Goal: Task Accomplishment & Management: Use online tool/utility

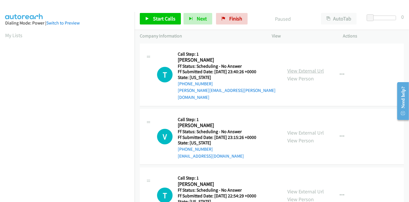
click at [307, 67] on link "View External Url" at bounding box center [306, 70] width 37 height 7
click at [165, 16] on span "Start Calls" at bounding box center [164, 18] width 22 height 7
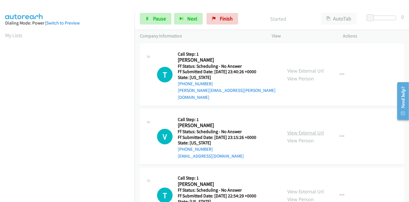
click at [313, 129] on link "View External Url" at bounding box center [306, 132] width 37 height 7
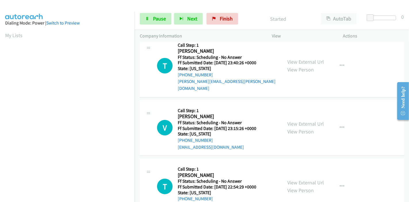
scroll to position [32, 0]
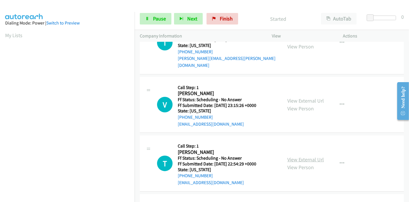
click at [299, 156] on link "View External Url" at bounding box center [306, 159] width 37 height 7
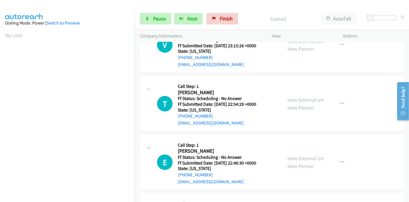
scroll to position [128, 0]
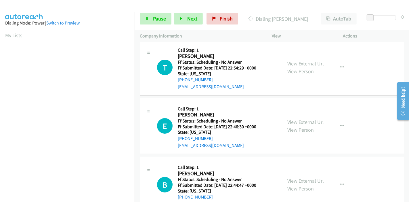
click at [297, 118] on div "View External Url View Person" at bounding box center [306, 126] width 37 height 16
click at [298, 119] on link "View External Url" at bounding box center [306, 122] width 37 height 7
click at [297, 177] on link "View External Url" at bounding box center [306, 180] width 37 height 7
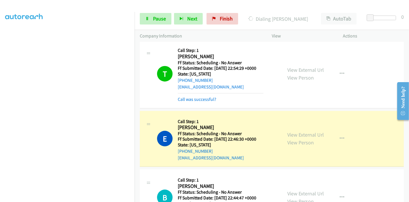
scroll to position [152, 0]
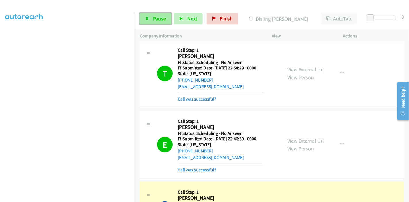
click at [157, 23] on link "Pause" at bounding box center [156, 19] width 32 height 12
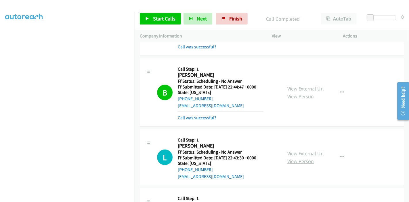
scroll to position [312, 0]
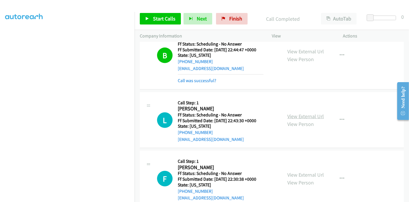
click at [313, 113] on link "View External Url" at bounding box center [306, 116] width 37 height 7
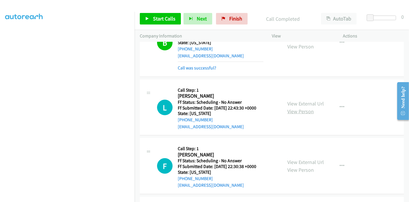
scroll to position [344, 0]
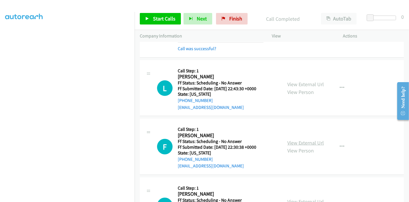
click at [296, 139] on link "View External Url" at bounding box center [306, 142] width 37 height 7
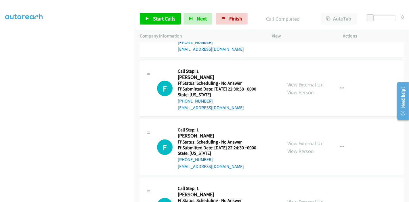
scroll to position [408, 0]
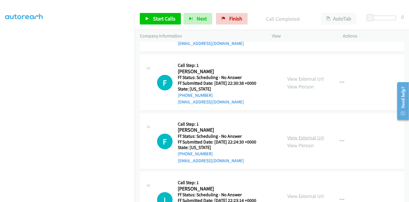
click at [293, 134] on link "View External Url" at bounding box center [306, 137] width 37 height 7
click at [155, 16] on span "Start Calls" at bounding box center [164, 18] width 22 height 7
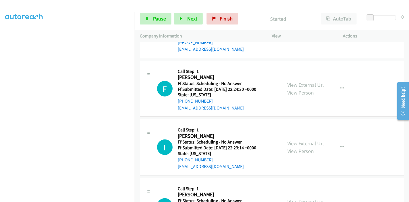
scroll to position [472, 0]
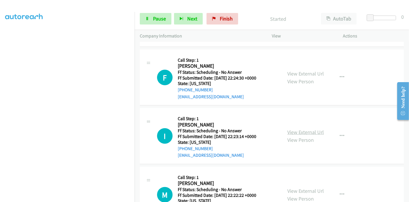
click at [302, 129] on link "View External Url" at bounding box center [306, 132] width 37 height 7
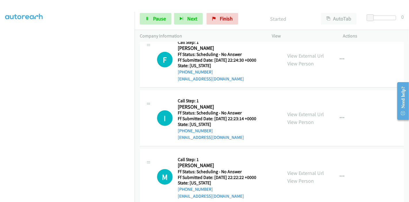
scroll to position [504, 0]
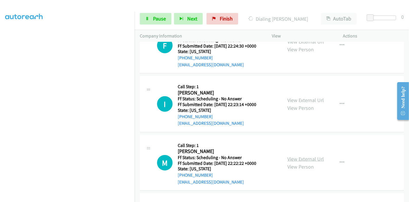
click at [290, 155] on link "View External Url" at bounding box center [306, 158] width 37 height 7
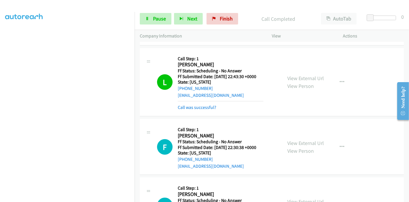
scroll to position [388, 0]
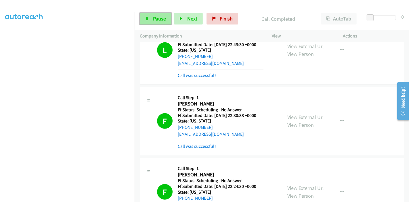
click at [157, 18] on span "Pause" at bounding box center [159, 18] width 13 height 7
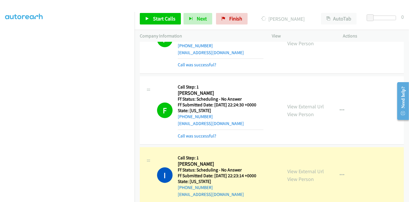
scroll to position [484, 0]
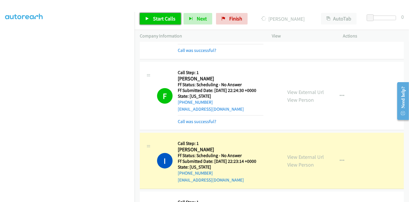
click at [161, 17] on span "Start Calls" at bounding box center [164, 18] width 22 height 7
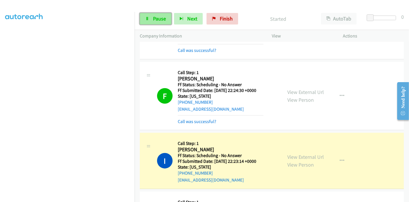
click at [157, 18] on span "Pause" at bounding box center [159, 18] width 13 height 7
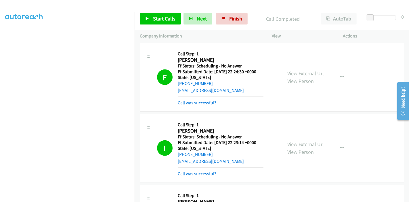
scroll to position [516, 0]
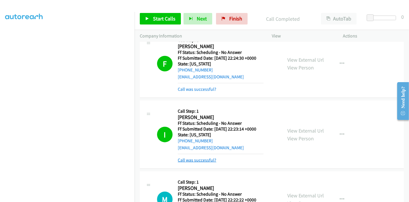
click at [206, 157] on link "Call was successful?" at bounding box center [197, 159] width 39 height 5
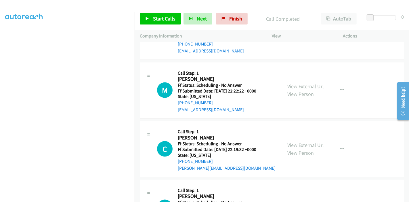
scroll to position [644, 0]
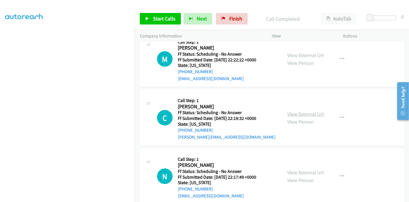
click at [308, 111] on link "View External Url" at bounding box center [306, 114] width 37 height 7
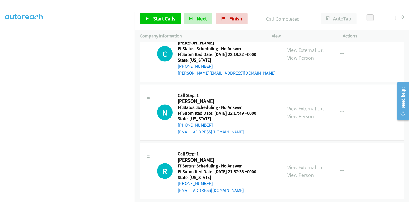
scroll to position [708, 0]
click at [299, 105] on link "View External Url" at bounding box center [306, 108] width 37 height 7
click at [294, 164] on link "View External Url" at bounding box center [306, 167] width 37 height 7
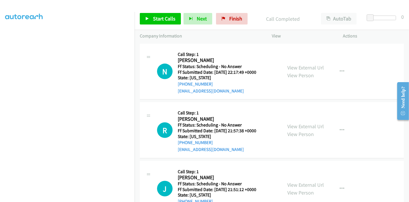
scroll to position [772, 0]
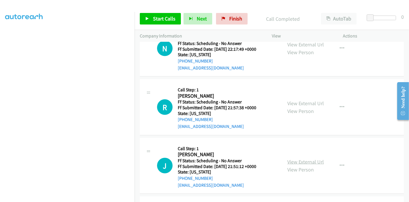
click at [288, 158] on link "View External Url" at bounding box center [306, 161] width 37 height 7
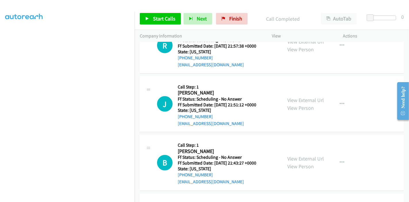
scroll to position [836, 0]
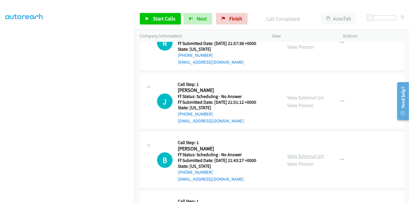
click at [301, 153] on link "View External Url" at bounding box center [306, 156] width 37 height 7
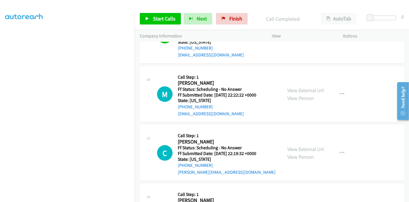
scroll to position [548, 0]
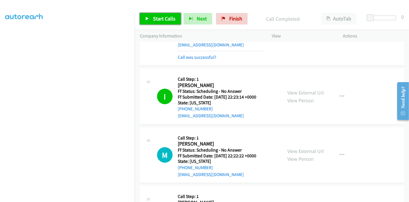
click at [151, 22] on link "Start Calls" at bounding box center [160, 19] width 41 height 12
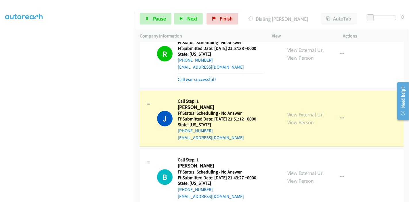
scroll to position [900, 0]
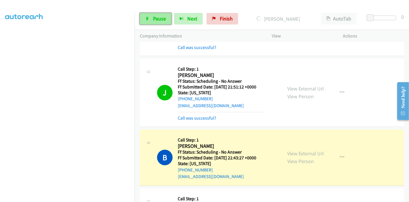
click at [153, 19] on span "Pause" at bounding box center [159, 18] width 13 height 7
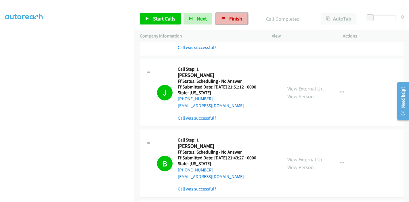
drag, startPoint x: 227, startPoint y: 19, endPoint x: 229, endPoint y: 21, distance: 3.1
click at [229, 19] on span "Finish" at bounding box center [235, 18] width 13 height 7
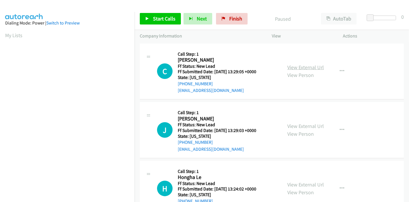
click at [310, 67] on link "View External Url" at bounding box center [306, 67] width 37 height 7
click at [296, 126] on link "View External Url" at bounding box center [306, 126] width 37 height 7
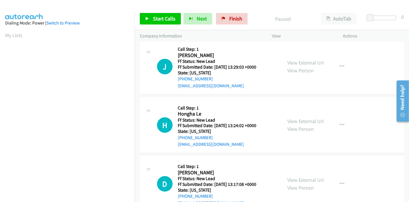
scroll to position [64, 0]
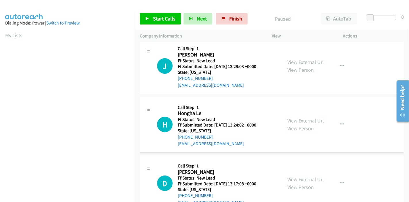
click at [294, 124] on div "View External Url View Person" at bounding box center [306, 125] width 37 height 16
click at [295, 121] on link "View External Url" at bounding box center [306, 120] width 37 height 7
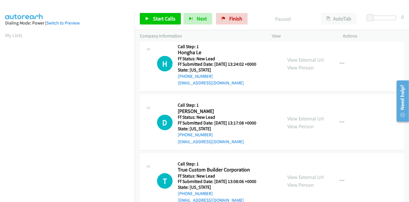
scroll to position [140, 0]
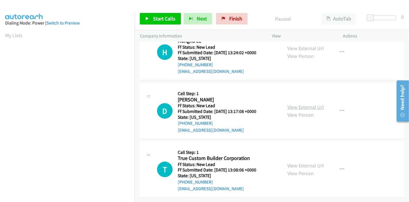
click at [296, 104] on link "View External Url" at bounding box center [306, 107] width 37 height 7
click at [292, 163] on link "View External Url" at bounding box center [306, 165] width 37 height 7
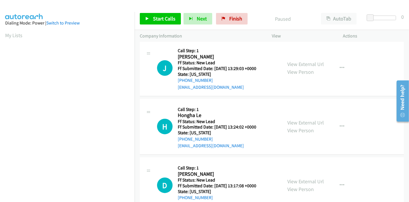
scroll to position [0, 0]
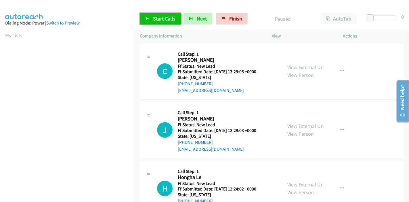
click at [162, 20] on span "Start Calls" at bounding box center [164, 18] width 22 height 7
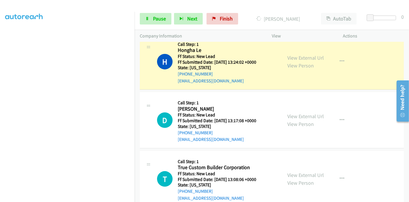
scroll to position [152, 0]
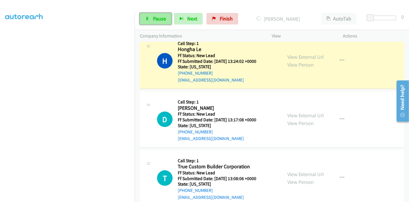
click at [160, 15] on link "Pause" at bounding box center [156, 19] width 32 height 12
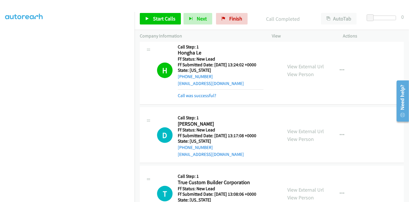
scroll to position [164, 0]
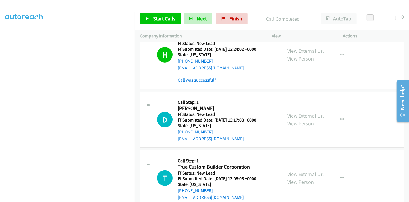
click at [215, 81] on div "Call was successful?" at bounding box center [221, 80] width 86 height 7
click at [211, 78] on link "Call was successful?" at bounding box center [197, 79] width 39 height 5
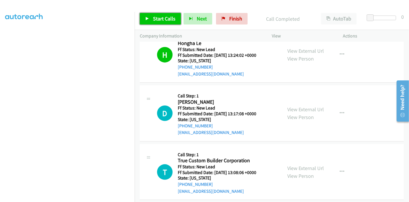
click at [151, 17] on link "Start Calls" at bounding box center [160, 19] width 41 height 12
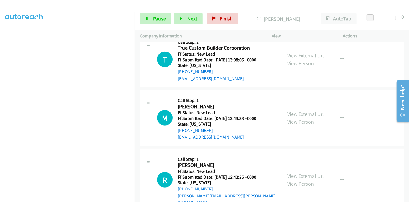
scroll to position [308, 0]
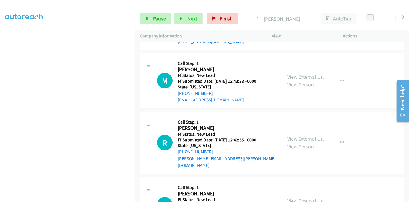
click at [295, 73] on div "View External Url View Person" at bounding box center [306, 81] width 37 height 16
click at [295, 75] on link "View External Url" at bounding box center [306, 76] width 37 height 7
click at [302, 135] on link "View External Url" at bounding box center [306, 138] width 37 height 7
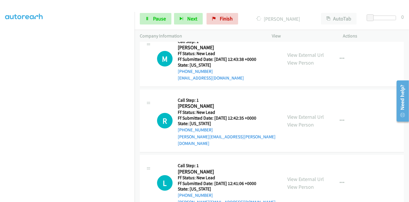
scroll to position [340, 0]
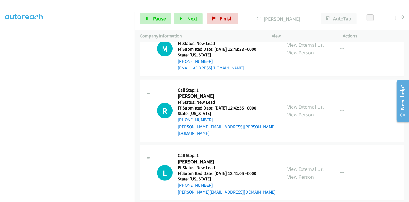
click at [295, 165] on link "View External Url" at bounding box center [306, 168] width 37 height 7
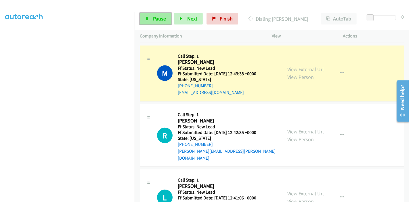
click at [155, 16] on span "Pause" at bounding box center [159, 18] width 13 height 7
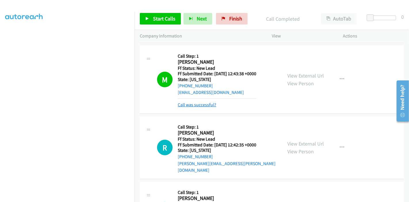
click at [203, 104] on link "Call was successful?" at bounding box center [197, 104] width 39 height 5
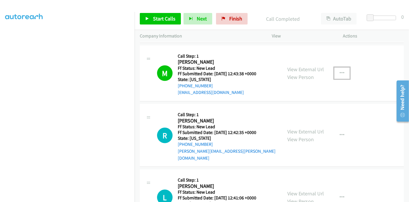
click at [340, 73] on icon "button" at bounding box center [342, 73] width 5 height 5
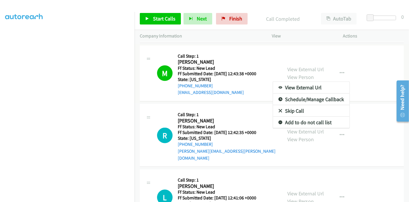
click at [300, 120] on link "Add to do not call list" at bounding box center [311, 123] width 77 height 12
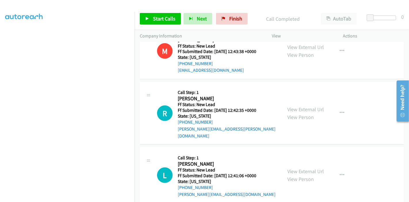
scroll to position [372, 0]
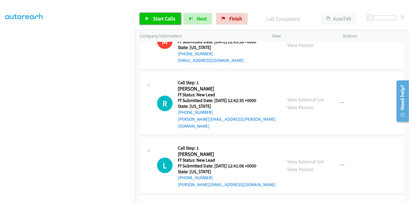
click at [161, 19] on span "Start Calls" at bounding box center [164, 18] width 22 height 7
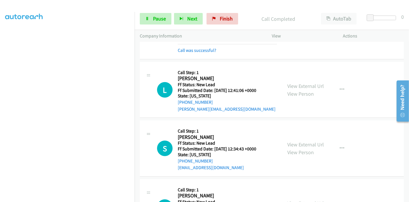
scroll to position [468, 0]
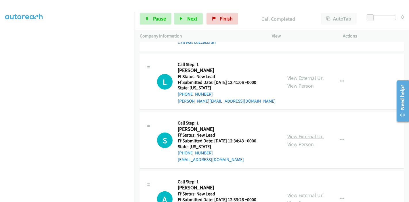
click at [296, 133] on link "View External Url" at bounding box center [306, 136] width 37 height 7
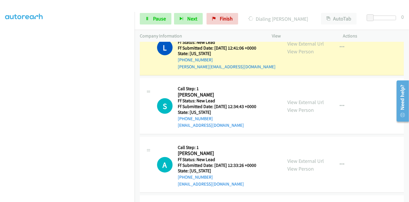
scroll to position [532, 0]
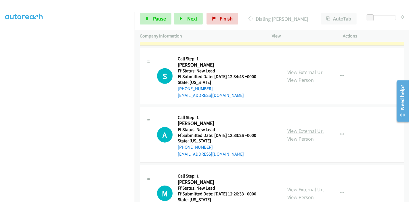
click at [294, 128] on link "View External Url" at bounding box center [306, 131] width 37 height 7
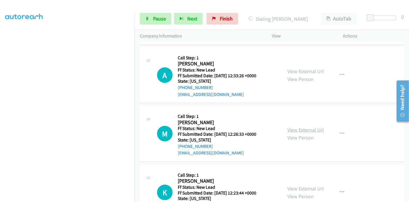
scroll to position [596, 0]
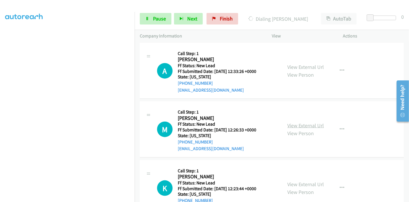
click at [295, 122] on link "View External Url" at bounding box center [306, 125] width 37 height 7
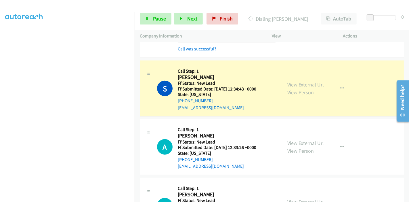
scroll to position [564, 0]
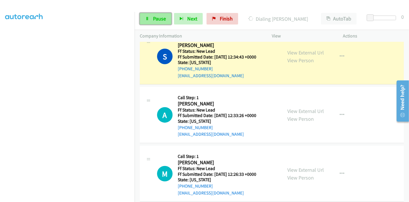
click at [146, 18] on icon at bounding box center [147, 19] width 4 height 4
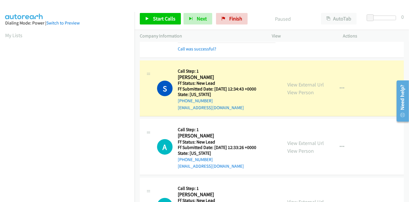
scroll to position [121, 0]
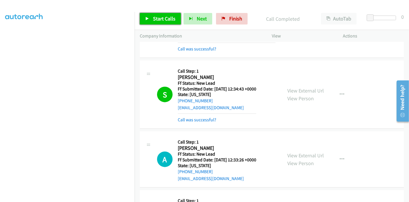
click at [158, 18] on span "Start Calls" at bounding box center [164, 18] width 22 height 7
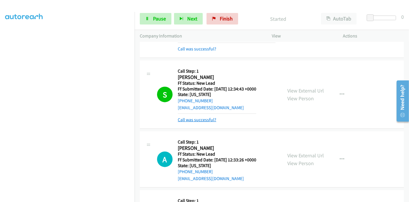
click at [195, 117] on link "Call was successful?" at bounding box center [197, 119] width 39 height 5
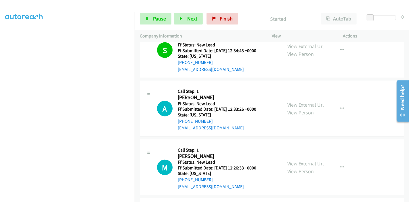
scroll to position [596, 0]
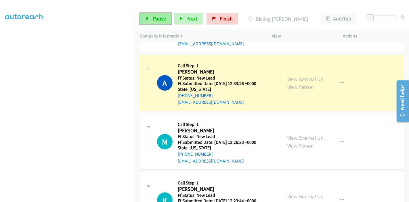
click at [153, 20] on span "Pause" at bounding box center [159, 18] width 13 height 7
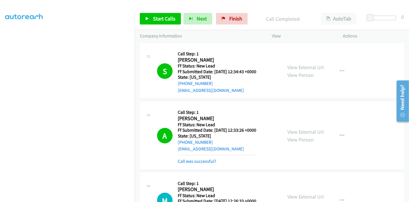
scroll to position [564, 0]
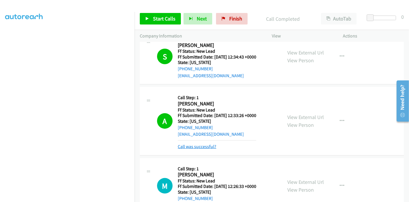
click at [197, 144] on link "Call was successful?" at bounding box center [197, 146] width 39 height 5
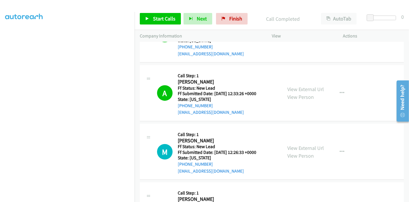
scroll to position [596, 0]
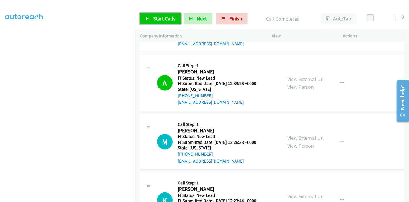
click at [168, 20] on span "Start Calls" at bounding box center [164, 18] width 22 height 7
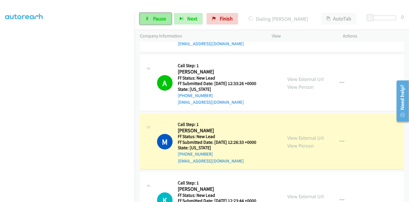
click at [163, 19] on span "Pause" at bounding box center [159, 18] width 13 height 7
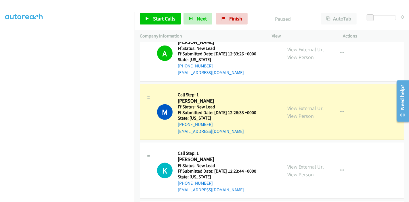
scroll to position [681, 0]
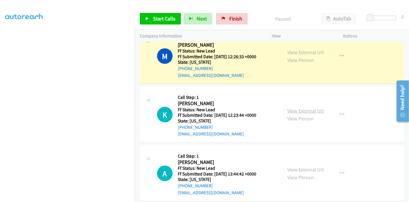
click at [296, 107] on link "View External Url" at bounding box center [306, 110] width 37 height 7
click at [293, 166] on link "View External Url" at bounding box center [306, 169] width 37 height 7
click at [154, 16] on span "Start Calls" at bounding box center [164, 18] width 22 height 7
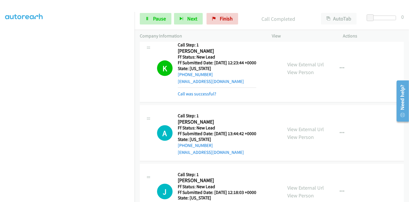
scroll to position [785, 0]
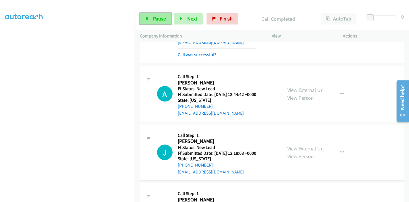
click at [156, 22] on span "Pause" at bounding box center [159, 18] width 13 height 7
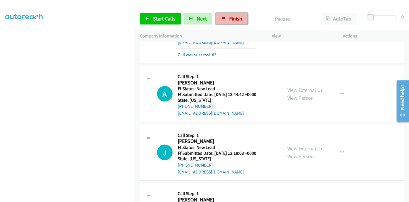
click at [223, 20] on icon at bounding box center [224, 19] width 4 height 4
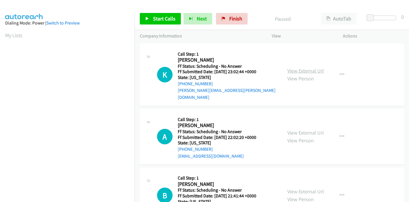
click at [306, 68] on link "View External Url" at bounding box center [306, 70] width 37 height 7
click at [290, 129] on link "View External Url" at bounding box center [306, 132] width 37 height 7
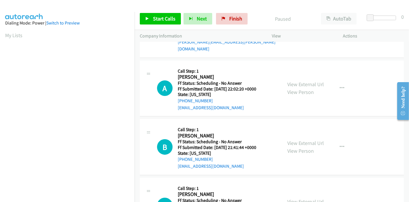
scroll to position [64, 0]
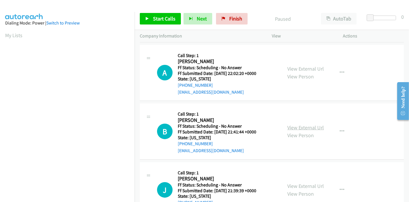
click at [292, 124] on link "View External Url" at bounding box center [306, 127] width 37 height 7
click at [156, 22] on span "Start Calls" at bounding box center [164, 18] width 22 height 7
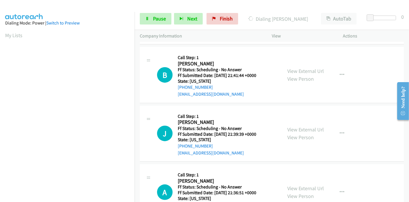
scroll to position [128, 0]
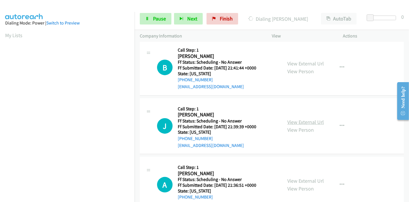
click at [299, 119] on link "View External Url" at bounding box center [306, 122] width 37 height 7
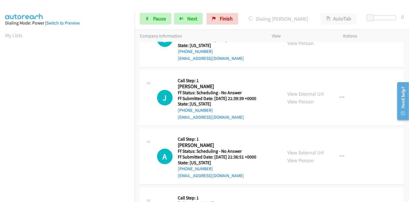
scroll to position [192, 0]
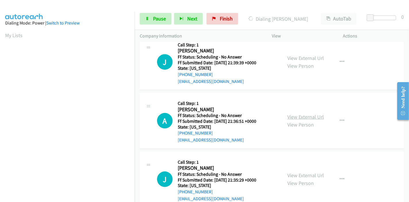
click at [293, 113] on link "View External Url" at bounding box center [306, 116] width 37 height 7
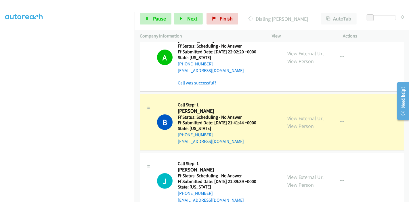
scroll to position [96, 0]
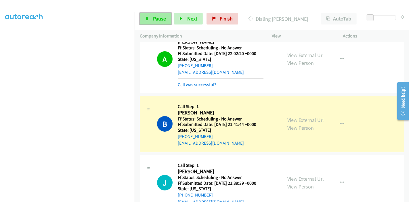
click at [152, 16] on link "Pause" at bounding box center [156, 19] width 32 height 12
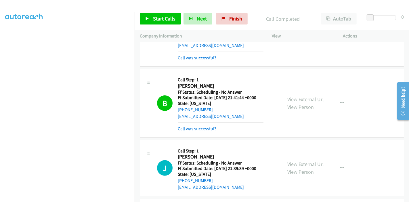
scroll to position [160, 0]
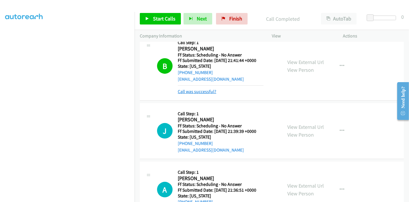
click at [210, 89] on link "Call was successful?" at bounding box center [197, 91] width 39 height 5
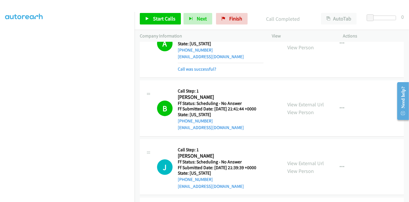
scroll to position [96, 0]
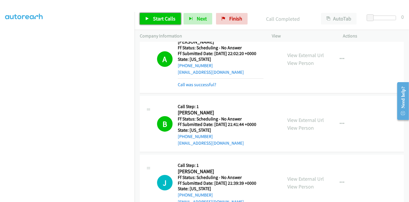
click at [158, 20] on span "Start Calls" at bounding box center [164, 18] width 22 height 7
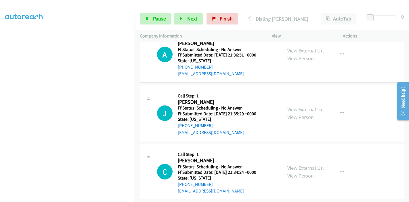
scroll to position [320, 0]
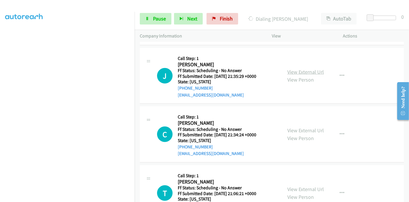
click at [304, 68] on link "View External Url" at bounding box center [306, 71] width 37 height 7
click at [288, 127] on link "View External Url" at bounding box center [306, 130] width 37 height 7
click at [288, 186] on link "View External Url" at bounding box center [306, 189] width 37 height 7
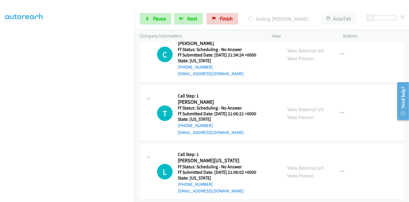
scroll to position [416, 0]
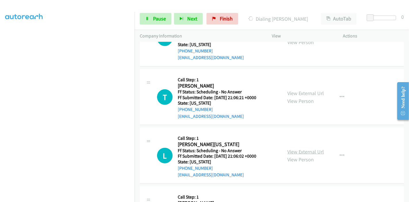
click at [301, 148] on link "View External Url" at bounding box center [306, 151] width 37 height 7
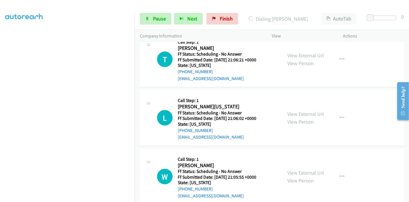
scroll to position [479, 0]
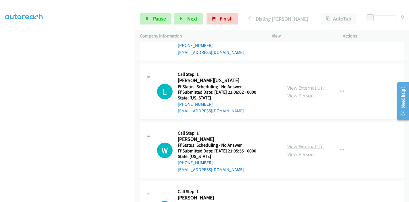
click at [295, 143] on link "View External Url" at bounding box center [306, 146] width 37 height 7
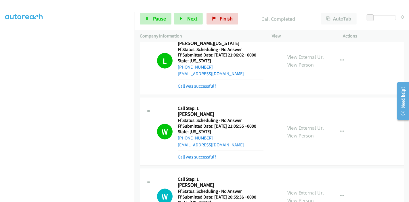
scroll to position [588, 0]
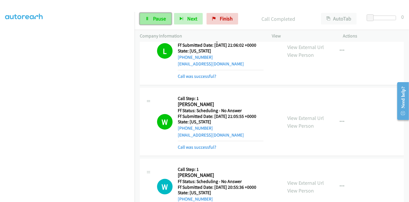
click at [157, 15] on link "Pause" at bounding box center [156, 19] width 32 height 12
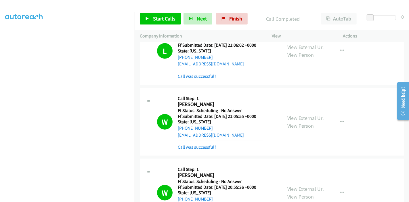
click at [313, 185] on link "View External Url" at bounding box center [306, 188] width 37 height 7
click at [227, 19] on link "Finish" at bounding box center [232, 19] width 32 height 12
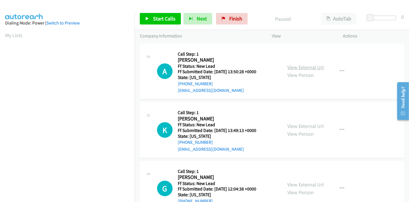
click at [313, 68] on link "View External Url" at bounding box center [306, 67] width 37 height 7
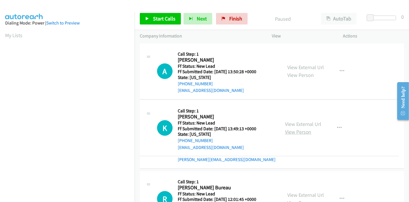
drag, startPoint x: 297, startPoint y: 131, endPoint x: 303, endPoint y: 130, distance: 6.2
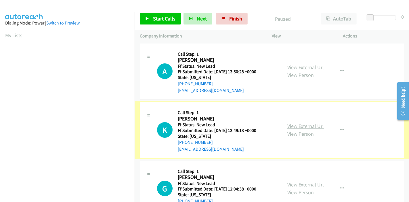
click at [304, 127] on link "View External Url" at bounding box center [306, 126] width 37 height 7
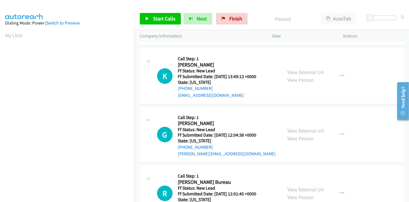
scroll to position [64, 0]
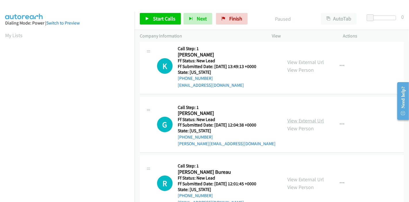
click at [292, 119] on link "View External Url" at bounding box center [306, 120] width 37 height 7
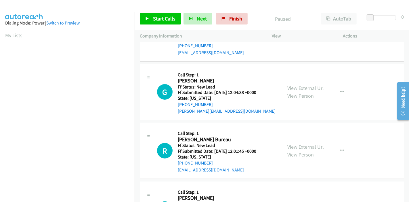
scroll to position [128, 0]
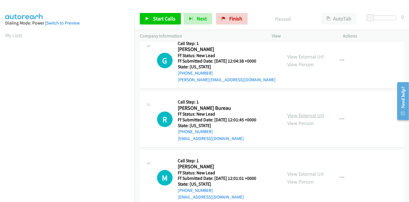
click at [305, 114] on link "View External Url" at bounding box center [306, 115] width 37 height 7
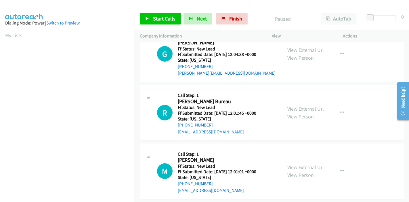
scroll to position [140, 0]
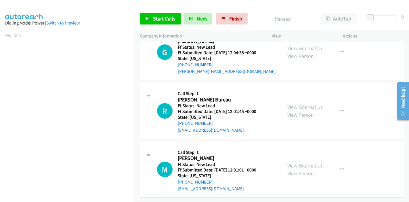
click at [290, 162] on link "View External Url" at bounding box center [306, 165] width 37 height 7
click at [149, 19] on icon at bounding box center [147, 19] width 4 height 4
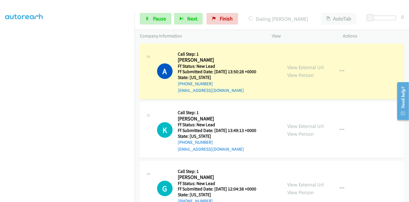
scroll to position [121, 0]
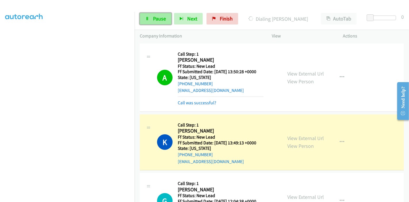
click at [152, 17] on link "Pause" at bounding box center [156, 19] width 32 height 12
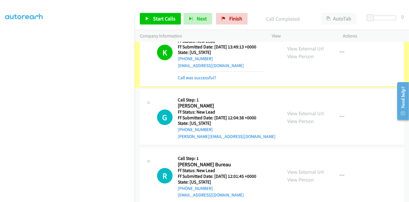
scroll to position [96, 0]
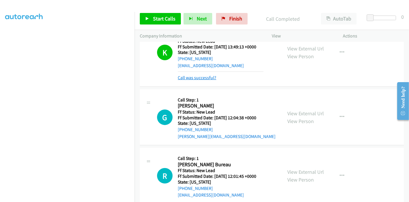
click at [191, 78] on link "Call was successful?" at bounding box center [197, 77] width 39 height 5
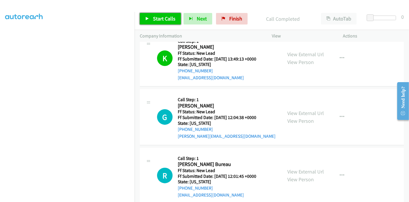
click at [151, 18] on link "Start Calls" at bounding box center [160, 19] width 41 height 12
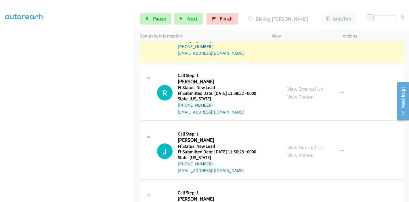
scroll to position [318, 0]
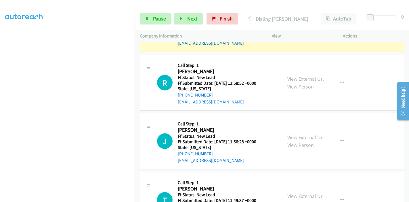
click at [303, 77] on link "View External Url" at bounding box center [306, 78] width 37 height 7
click at [293, 136] on link "View External Url" at bounding box center [306, 137] width 37 height 7
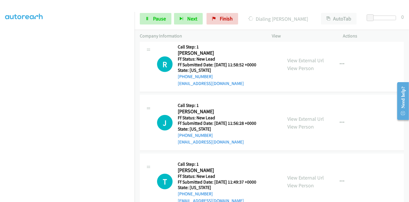
scroll to position [352, 0]
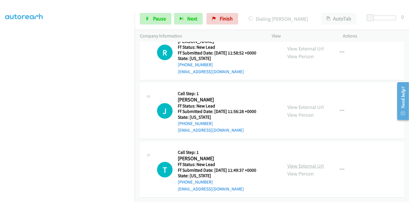
click at [297, 162] on link "View External Url" at bounding box center [306, 165] width 37 height 7
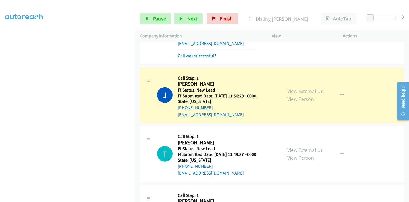
scroll to position [424, 0]
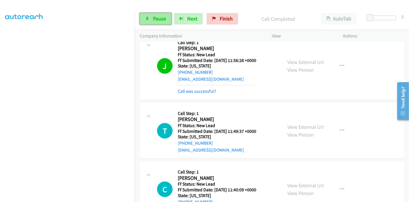
click at [160, 19] on span "Pause" at bounding box center [159, 18] width 13 height 7
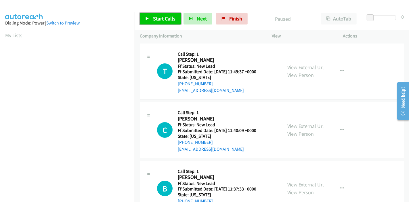
click at [159, 20] on span "Start Calls" at bounding box center [164, 18] width 22 height 7
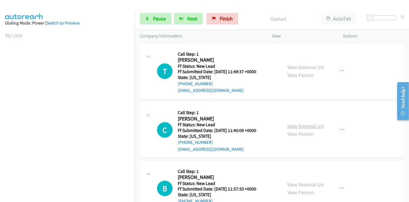
click at [295, 127] on link "View External Url" at bounding box center [306, 126] width 37 height 7
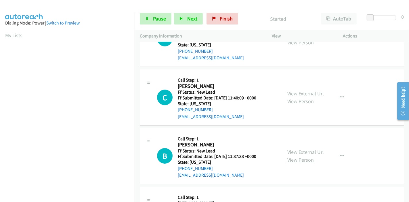
scroll to position [64, 0]
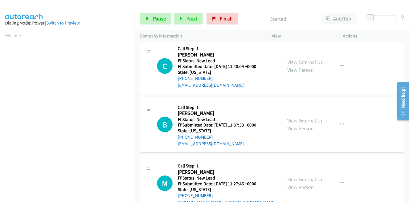
click at [301, 120] on link "View External Url" at bounding box center [306, 120] width 37 height 7
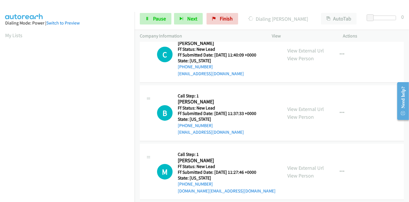
scroll to position [82, 0]
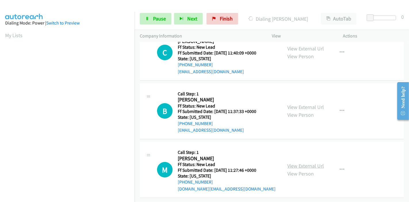
click at [292, 162] on link "View External Url" at bounding box center [306, 165] width 37 height 7
click at [150, 21] on link "Pause" at bounding box center [156, 19] width 32 height 12
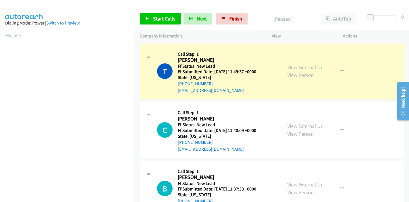
scroll to position [121, 0]
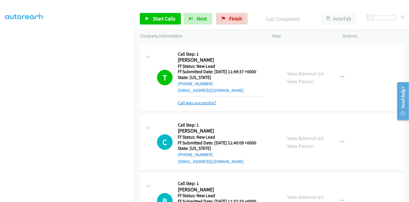
click at [201, 102] on link "Call was successful?" at bounding box center [197, 102] width 39 height 5
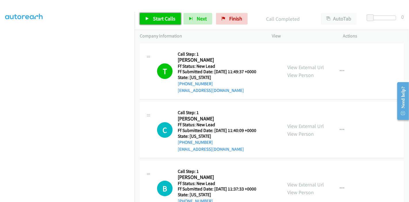
click at [160, 20] on span "Start Calls" at bounding box center [164, 18] width 22 height 7
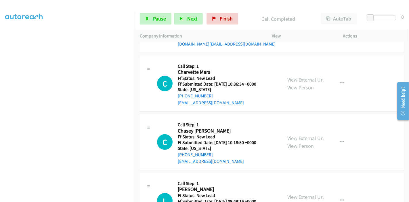
scroll to position [274, 0]
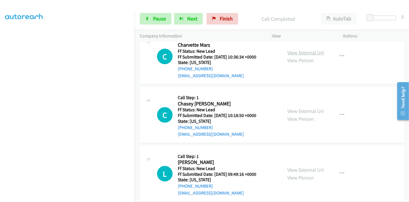
click at [305, 55] on link "View External Url" at bounding box center [306, 52] width 37 height 7
click at [292, 110] on link "View External Url" at bounding box center [306, 111] width 37 height 7
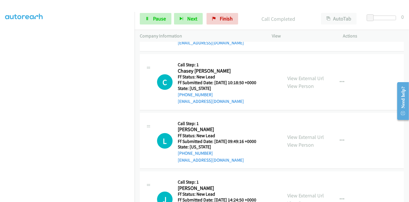
scroll to position [338, 0]
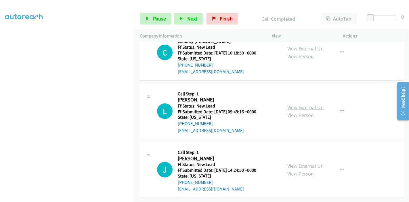
click at [298, 107] on link "View External Url" at bounding box center [306, 107] width 37 height 7
click at [292, 162] on link "View External Url" at bounding box center [306, 165] width 37 height 7
click at [151, 16] on link "Pause" at bounding box center [156, 19] width 32 height 12
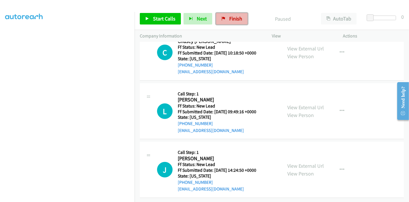
click at [232, 19] on span "Finish" at bounding box center [235, 18] width 13 height 7
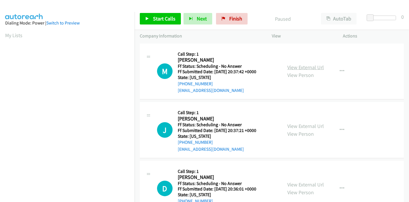
click at [301, 67] on link "View External Url" at bounding box center [306, 67] width 37 height 7
click at [304, 124] on link "View External Url" at bounding box center [306, 126] width 37 height 7
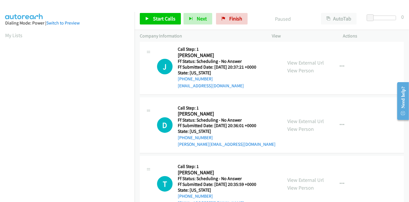
scroll to position [64, 0]
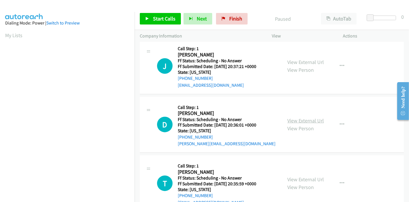
click at [297, 118] on link "View External Url" at bounding box center [306, 120] width 37 height 7
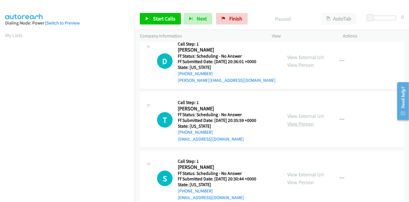
scroll to position [128, 0]
click at [302, 121] on link "View Person" at bounding box center [301, 123] width 26 height 7
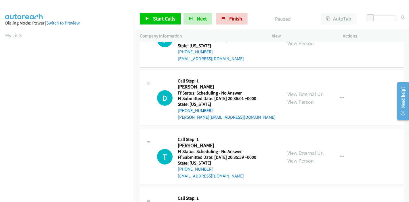
scroll to position [96, 0]
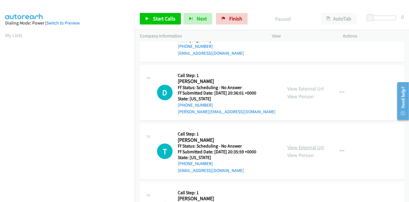
click at [297, 147] on link "View External Url" at bounding box center [306, 147] width 37 height 7
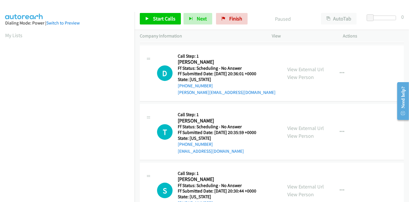
scroll to position [160, 0]
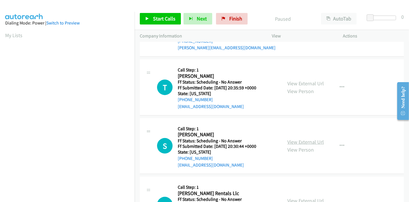
click at [297, 141] on link "View External Url" at bounding box center [306, 141] width 37 height 7
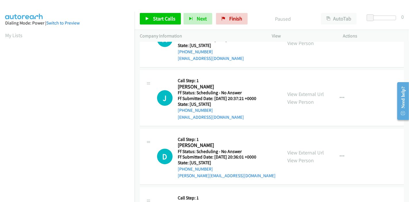
scroll to position [0, 0]
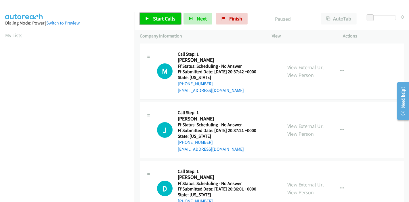
click at [159, 20] on span "Start Calls" at bounding box center [164, 18] width 22 height 7
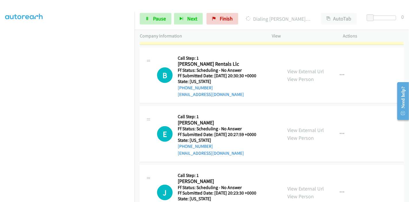
scroll to position [352, 0]
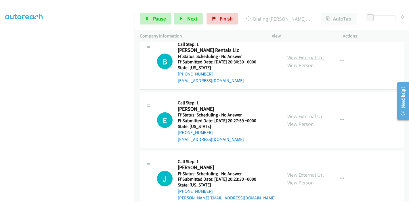
click at [300, 54] on link "View External Url" at bounding box center [306, 57] width 37 height 7
click at [295, 113] on link "View External Url" at bounding box center [306, 116] width 37 height 7
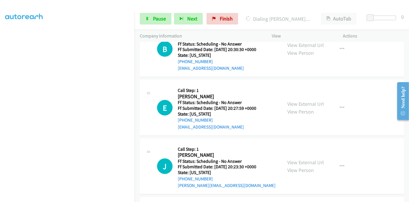
scroll to position [384, 0]
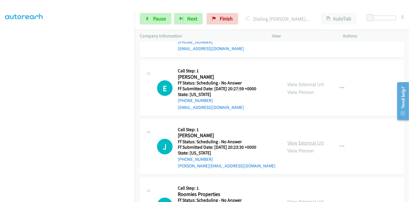
click at [288, 140] on link "View External Url" at bounding box center [306, 142] width 37 height 7
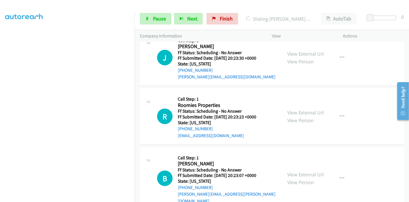
scroll to position [479, 0]
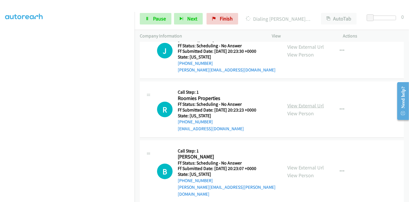
click at [300, 103] on link "View External Url" at bounding box center [306, 105] width 37 height 7
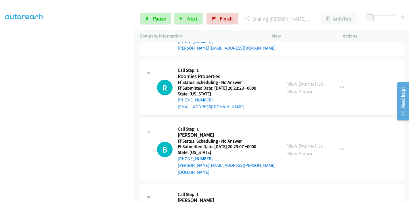
scroll to position [511, 0]
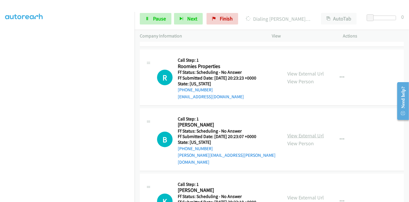
click at [293, 132] on link "View External Url" at bounding box center [306, 135] width 37 height 7
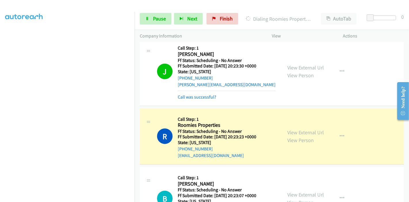
scroll to position [492, 0]
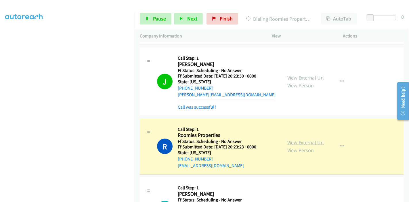
click at [301, 140] on link "View External Url" at bounding box center [306, 142] width 37 height 7
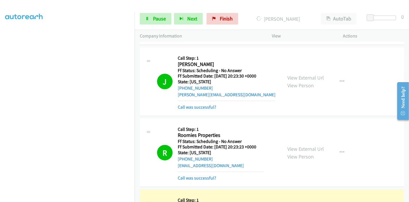
scroll to position [588, 0]
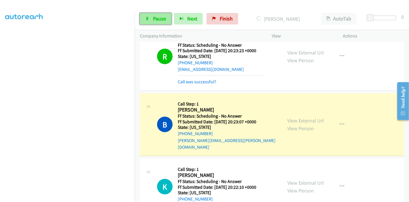
click at [159, 18] on span "Pause" at bounding box center [159, 18] width 13 height 7
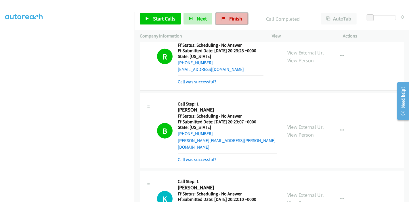
click at [229, 20] on span "Finish" at bounding box center [235, 18] width 13 height 7
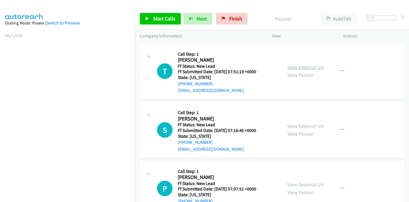
click at [300, 69] on link "View External Url" at bounding box center [306, 67] width 37 height 7
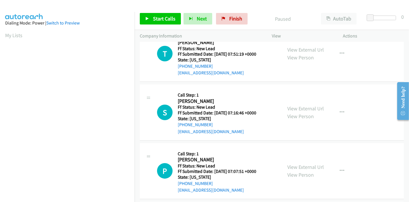
scroll to position [32, 0]
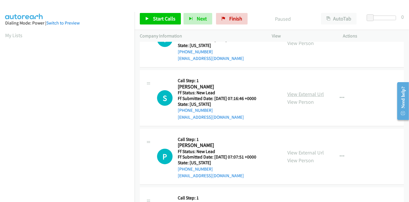
click at [303, 93] on link "View External Url" at bounding box center [306, 94] width 37 height 7
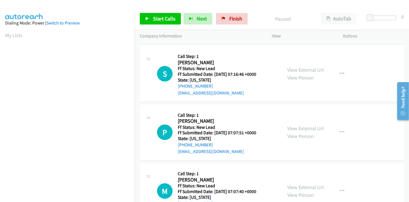
scroll to position [128, 0]
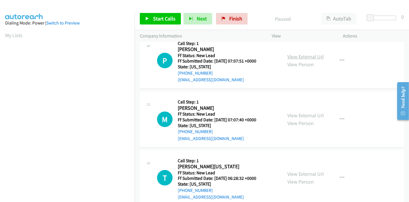
click at [309, 55] on link "View External Url" at bounding box center [306, 56] width 37 height 7
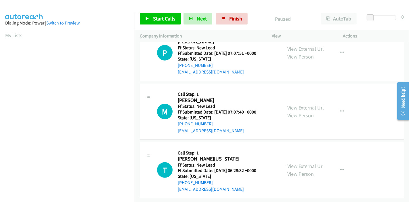
scroll to position [140, 0]
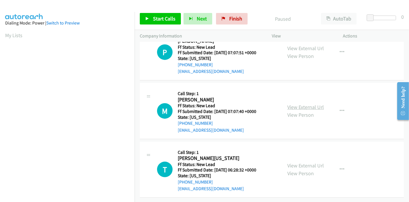
click at [309, 104] on link "View External Url" at bounding box center [306, 107] width 37 height 7
click at [307, 162] on link "View External Url" at bounding box center [306, 165] width 37 height 7
drag, startPoint x: 164, startPoint y: 12, endPoint x: 163, endPoint y: 17, distance: 4.7
click at [164, 13] on div "Start Calls Pause Next Finish Paused AutoTab AutoTab 0" at bounding box center [272, 19] width 275 height 22
click at [163, 19] on span "Start Calls" at bounding box center [164, 18] width 22 height 7
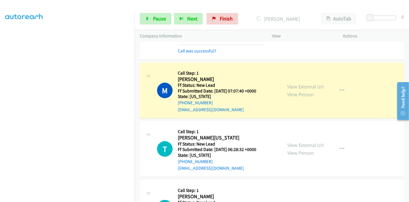
scroll to position [192, 0]
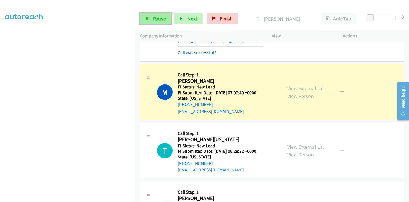
click at [159, 21] on span "Pause" at bounding box center [159, 18] width 13 height 7
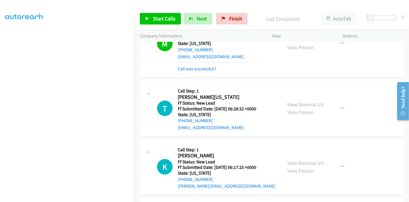
scroll to position [224, 0]
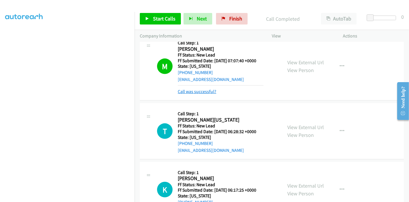
click at [206, 92] on link "Call was successful?" at bounding box center [197, 91] width 39 height 5
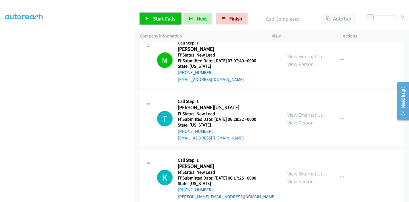
click at [160, 19] on span "Start Calls" at bounding box center [164, 18] width 22 height 7
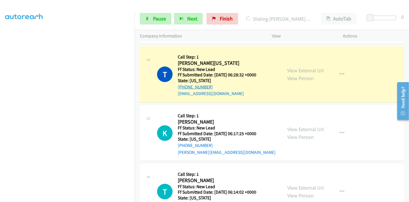
scroll to position [251, 0]
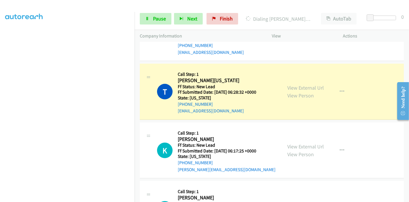
click at [156, 11] on div "Start Calls Pause Next Finish Dialing Tanya Washington AutoTab AutoTab 0" at bounding box center [272, 19] width 275 height 22
click at [154, 16] on span "Pause" at bounding box center [159, 18] width 13 height 7
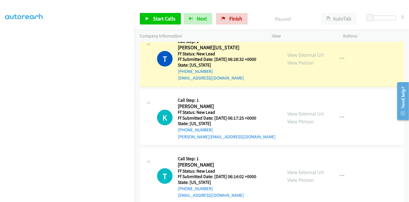
scroll to position [315, 0]
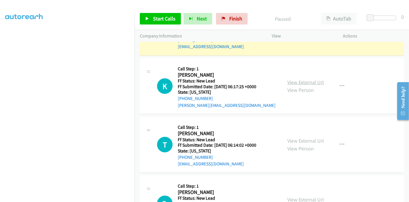
click at [291, 80] on link "View External Url" at bounding box center [306, 82] width 37 height 7
click at [295, 135] on div "View External Url View Person View External Url Email Schedule/Manage Callback …" at bounding box center [320, 144] width 77 height 45
click at [294, 137] on link "View External Url" at bounding box center [306, 140] width 37 height 7
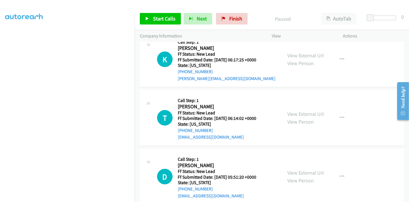
scroll to position [379, 0]
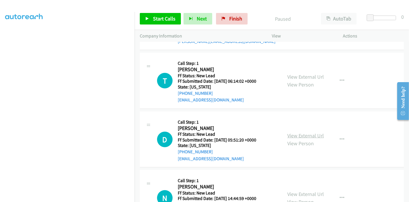
click at [303, 134] on link "View External Url" at bounding box center [306, 135] width 37 height 7
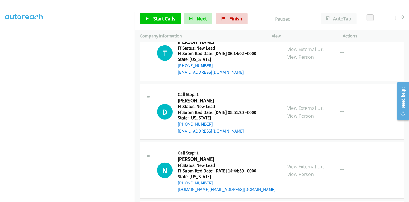
scroll to position [469, 0]
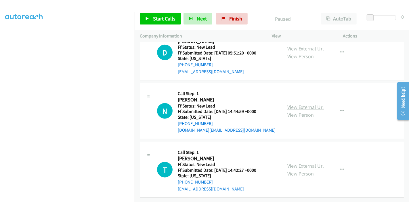
click at [305, 104] on link "View External Url" at bounding box center [306, 107] width 37 height 7
click at [305, 162] on link "View External Url" at bounding box center [306, 165] width 37 height 7
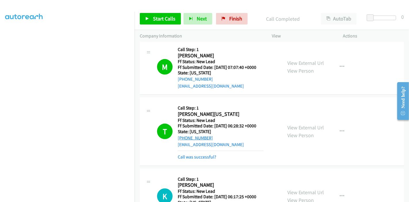
scroll to position [257, 0]
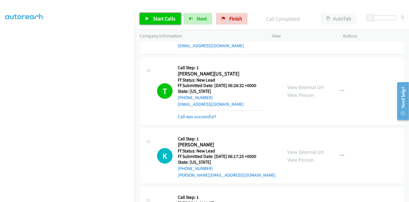
click at [158, 20] on span "Start Calls" at bounding box center [164, 18] width 22 height 7
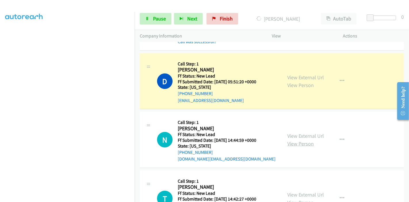
scroll to position [506, 0]
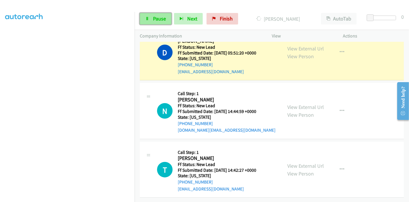
click at [150, 15] on link "Pause" at bounding box center [156, 19] width 32 height 12
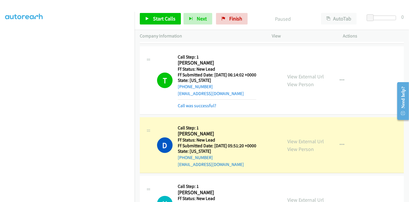
scroll to position [442, 0]
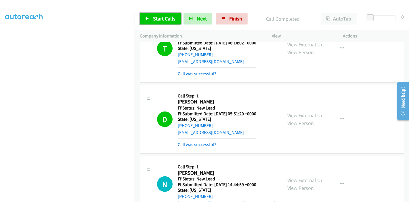
click at [164, 21] on span "Start Calls" at bounding box center [164, 18] width 22 height 7
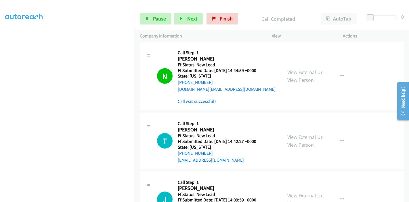
scroll to position [566, 0]
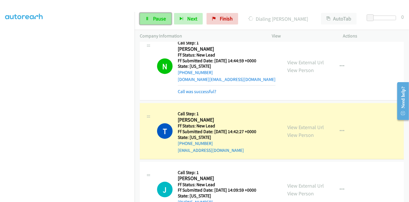
click at [158, 18] on span "Pause" at bounding box center [159, 18] width 13 height 7
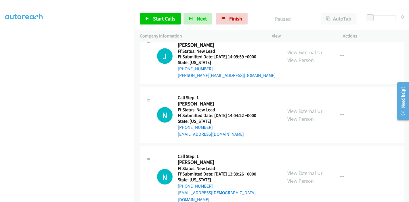
scroll to position [705, 0]
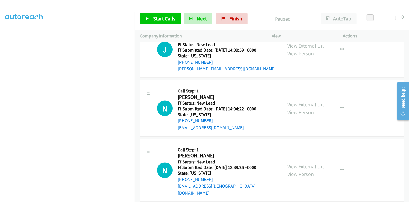
click at [303, 44] on link "View External Url" at bounding box center [306, 45] width 37 height 7
click at [304, 102] on link "View External Url" at bounding box center [306, 104] width 37 height 7
click at [301, 163] on link "View External Url" at bounding box center [306, 166] width 37 height 7
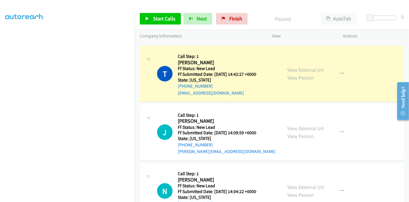
scroll to position [610, 0]
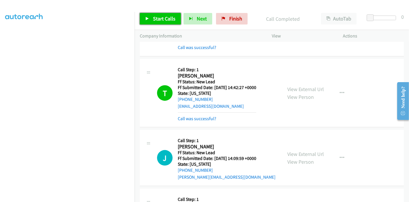
click at [162, 19] on span "Start Calls" at bounding box center [164, 18] width 22 height 7
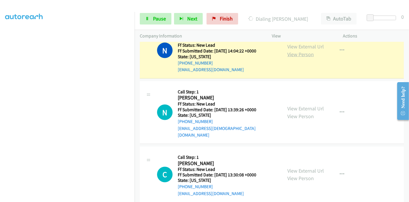
scroll to position [756, 0]
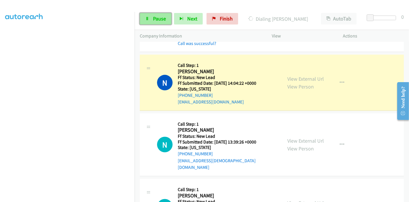
click at [153, 17] on span "Pause" at bounding box center [159, 18] width 13 height 7
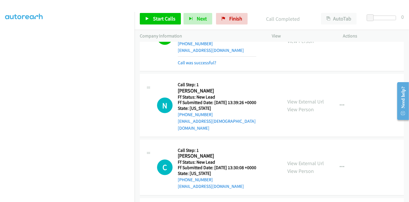
scroll to position [809, 0]
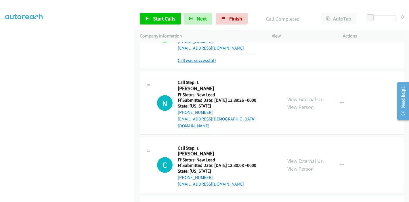
click at [211, 58] on link "Call was successful?" at bounding box center [197, 60] width 39 height 5
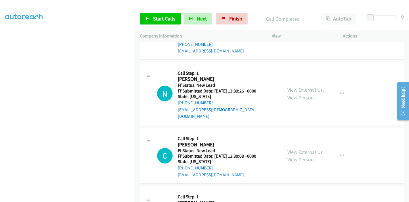
scroll to position [804, 0]
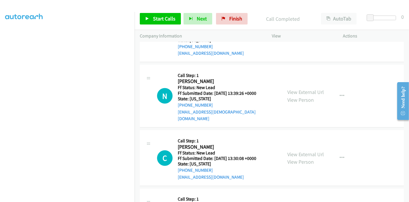
click at [159, 12] on div "Start Calls Pause Next Finish Call Completed AutoTab AutoTab 0" at bounding box center [272, 19] width 275 height 22
click at [159, 18] on span "Start Calls" at bounding box center [164, 18] width 22 height 7
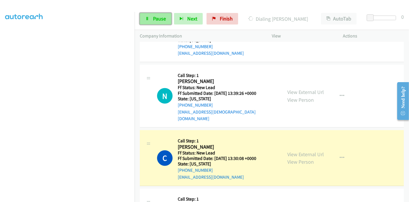
drag, startPoint x: 150, startPoint y: 18, endPoint x: 154, endPoint y: 20, distance: 4.3
click at [150, 18] on link "Pause" at bounding box center [156, 19] width 32 height 12
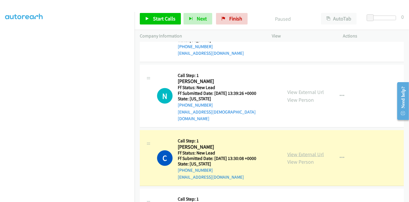
click at [294, 151] on link "View External Url" at bounding box center [306, 154] width 37 height 7
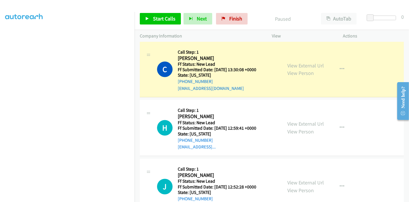
scroll to position [900, 0]
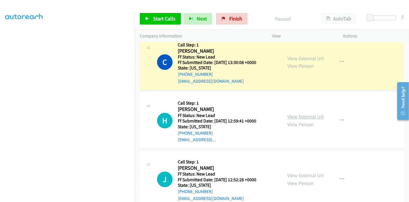
click at [298, 113] on link "View External Url" at bounding box center [306, 116] width 37 height 7
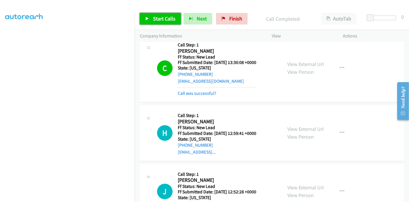
click at [149, 20] on icon at bounding box center [147, 19] width 4 height 4
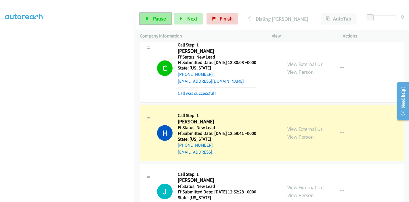
click at [156, 13] on link "Pause" at bounding box center [156, 19] width 32 height 12
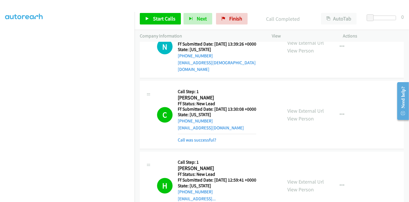
scroll to position [892, 0]
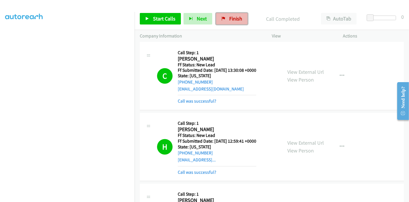
click at [231, 20] on span "Finish" at bounding box center [235, 18] width 13 height 7
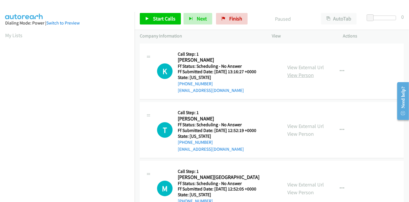
click at [303, 72] on link "View Person" at bounding box center [301, 75] width 26 height 7
click at [307, 64] on link "View External Url" at bounding box center [306, 67] width 37 height 7
click at [306, 124] on link "View External Url" at bounding box center [306, 126] width 37 height 7
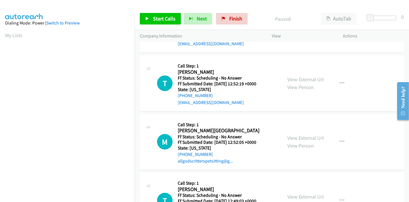
scroll to position [64, 0]
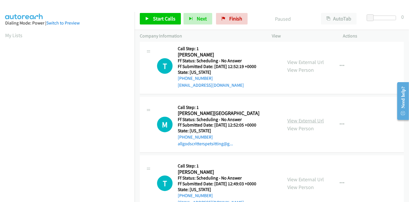
click at [305, 120] on link "View External Url" at bounding box center [306, 120] width 37 height 7
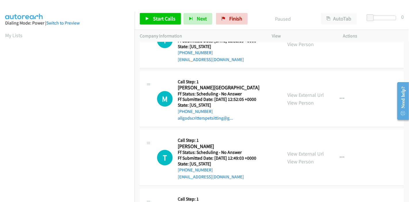
scroll to position [128, 0]
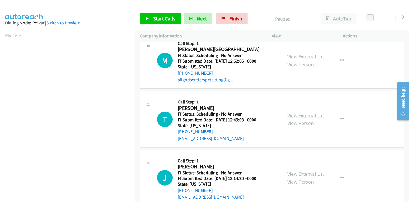
click at [300, 114] on link "View External Url" at bounding box center [306, 115] width 37 height 7
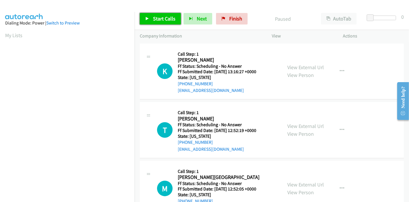
click at [171, 13] on link "Start Calls" at bounding box center [160, 19] width 41 height 12
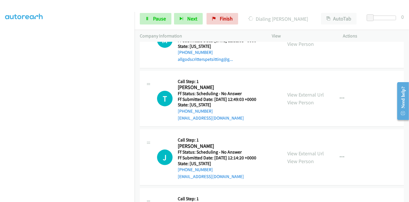
scroll to position [192, 0]
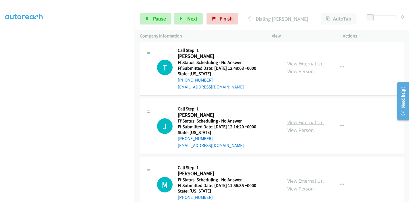
click at [305, 121] on link "View External Url" at bounding box center [306, 122] width 37 height 7
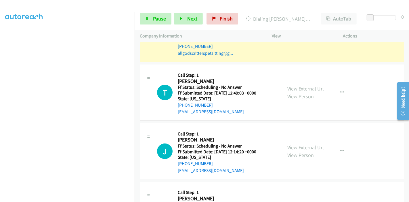
scroll to position [140, 0]
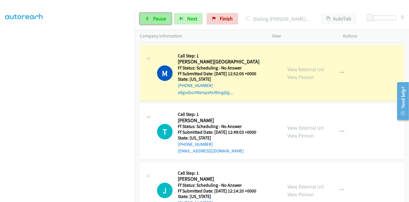
click at [157, 22] on link "Pause" at bounding box center [156, 19] width 32 height 12
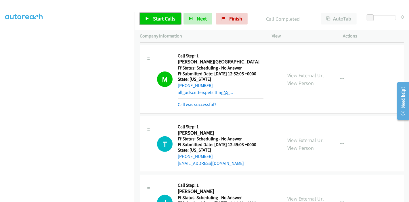
click at [151, 15] on link "Start Calls" at bounding box center [160, 19] width 41 height 12
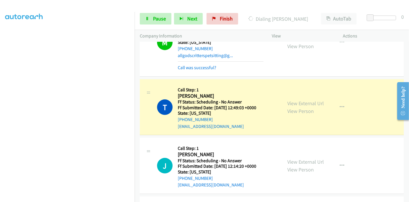
scroll to position [236, 0]
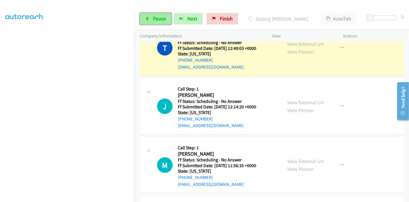
click at [155, 19] on span "Pause" at bounding box center [159, 18] width 13 height 7
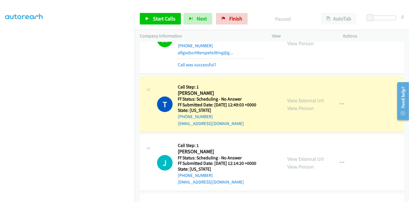
scroll to position [172, 0]
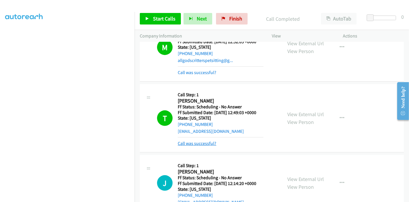
click at [203, 144] on link "Call was successful?" at bounding box center [197, 142] width 39 height 5
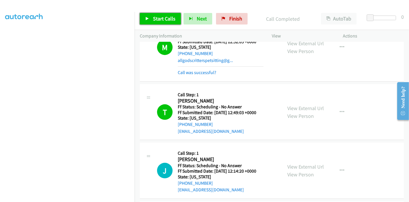
click at [158, 19] on span "Start Calls" at bounding box center [164, 18] width 22 height 7
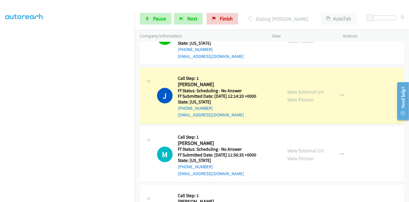
scroll to position [332, 0]
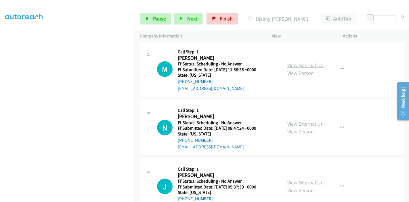
click at [293, 65] on link "View External Url" at bounding box center [306, 65] width 37 height 7
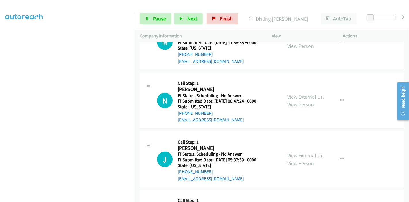
scroll to position [364, 0]
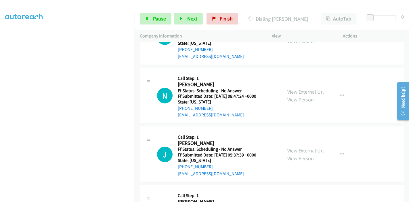
click at [303, 89] on link "View External Url" at bounding box center [306, 91] width 37 height 7
click at [294, 148] on link "View External Url" at bounding box center [306, 150] width 37 height 7
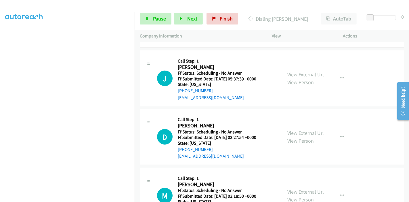
scroll to position [460, 0]
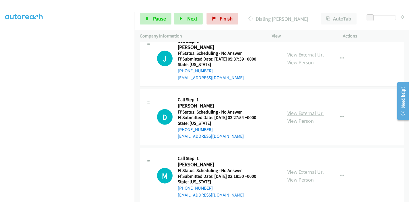
click at [292, 112] on link "View External Url" at bounding box center [306, 113] width 37 height 7
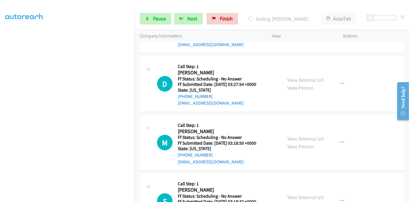
scroll to position [524, 0]
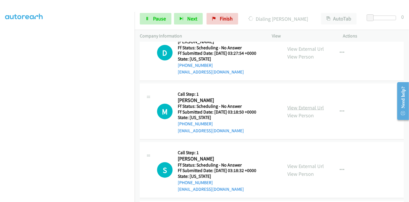
click at [292, 108] on link "View External Url" at bounding box center [306, 107] width 37 height 7
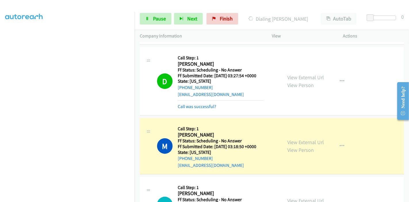
scroll to position [600, 0]
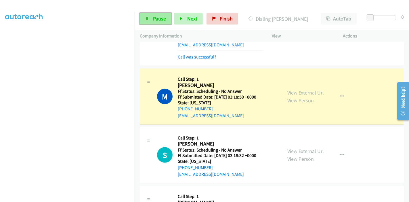
click at [157, 18] on span "Pause" at bounding box center [159, 18] width 13 height 7
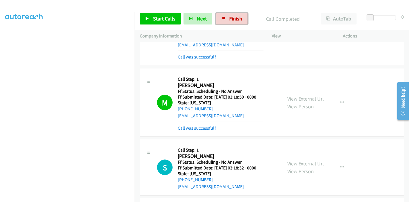
drag, startPoint x: 232, startPoint y: 20, endPoint x: 234, endPoint y: 30, distance: 9.8
click at [232, 20] on span "Finish" at bounding box center [235, 18] width 13 height 7
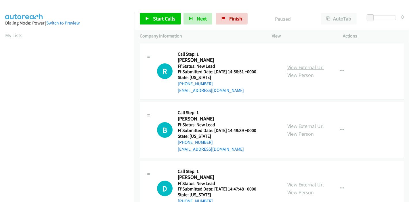
click at [306, 68] on link "View External Url" at bounding box center [306, 67] width 37 height 7
click at [303, 125] on link "View External Url" at bounding box center [306, 126] width 37 height 7
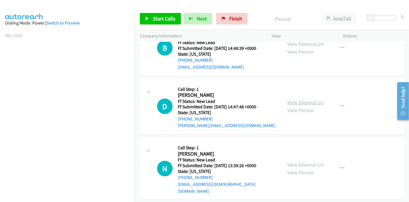
scroll to position [96, 0]
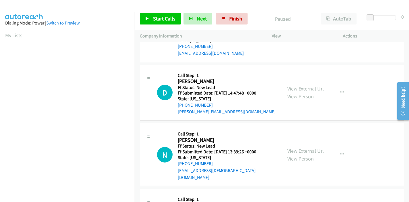
click at [300, 90] on link "View External Url" at bounding box center [306, 88] width 37 height 7
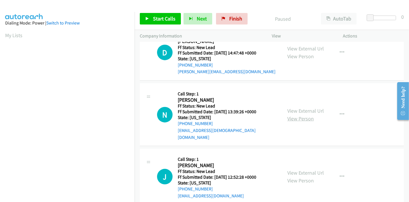
scroll to position [140, 0]
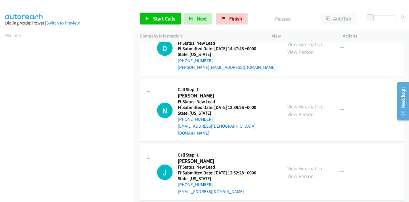
click at [309, 105] on link "View External Url" at bounding box center [306, 106] width 37 height 7
click at [304, 165] on link "View External Url" at bounding box center [306, 168] width 37 height 7
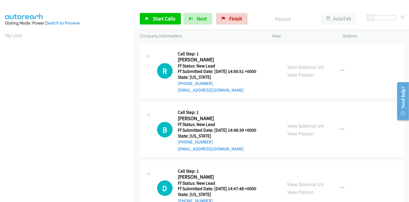
scroll to position [0, 0]
click at [162, 21] on span "Start Calls" at bounding box center [164, 18] width 22 height 7
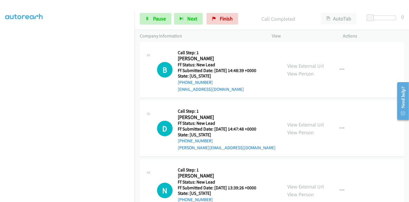
scroll to position [64, 0]
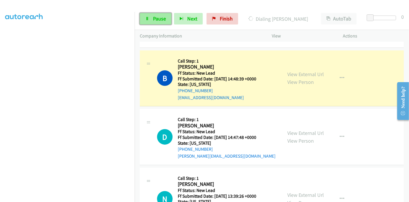
click at [154, 21] on span "Pause" at bounding box center [159, 18] width 13 height 7
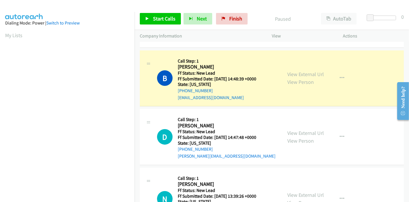
scroll to position [121, 0]
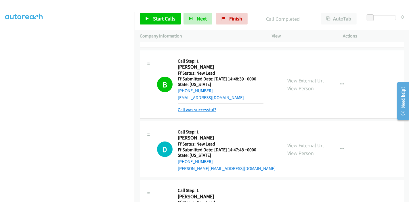
click at [204, 111] on link "Call was successful?" at bounding box center [197, 109] width 39 height 5
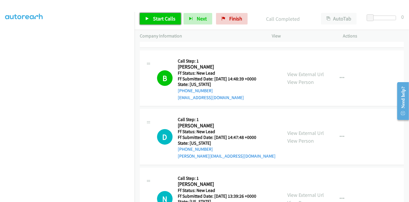
click at [158, 18] on span "Start Calls" at bounding box center [164, 18] width 22 height 7
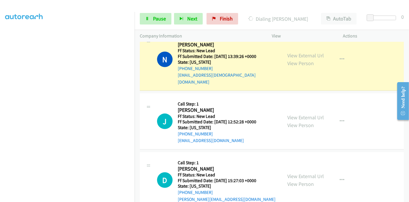
scroll to position [216, 0]
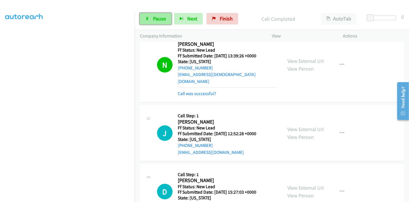
click at [152, 19] on link "Pause" at bounding box center [156, 19] width 32 height 12
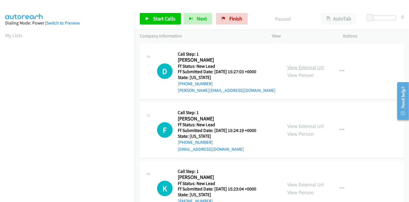
click at [289, 68] on link "View External Url" at bounding box center [306, 67] width 37 height 7
click at [295, 126] on link "View External Url" at bounding box center [306, 126] width 37 height 7
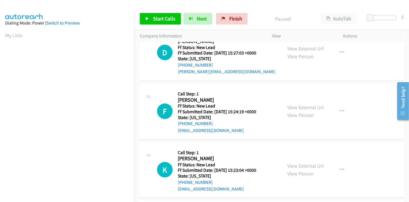
scroll to position [32, 0]
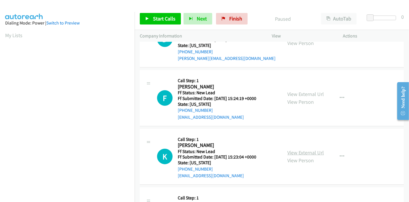
click at [298, 152] on link "View External Url" at bounding box center [306, 152] width 37 height 7
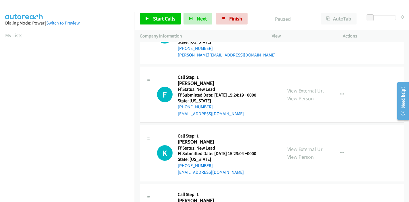
scroll to position [0, 0]
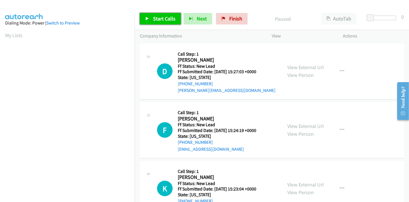
click at [161, 19] on span "Start Calls" at bounding box center [164, 18] width 22 height 7
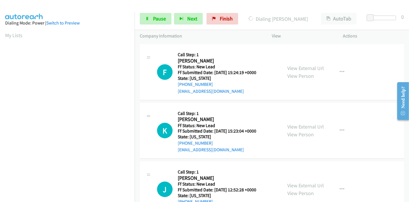
scroll to position [64, 0]
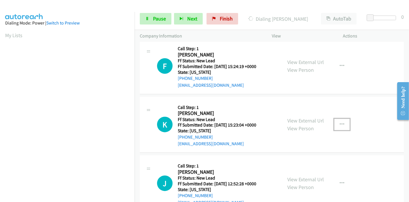
click at [340, 123] on icon "button" at bounding box center [342, 124] width 5 height 5
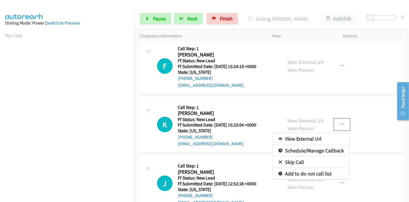
click at [298, 161] on link "Skip Call" at bounding box center [311, 162] width 77 height 12
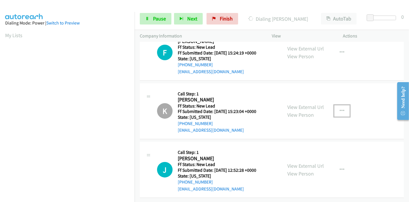
scroll to position [0, 0]
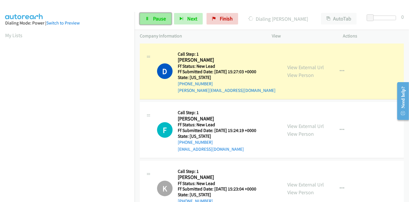
click at [162, 19] on span "Pause" at bounding box center [159, 18] width 13 height 7
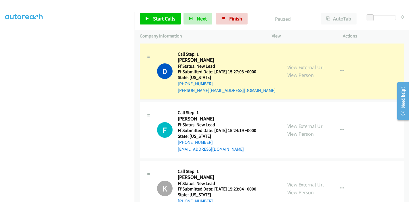
scroll to position [121, 0]
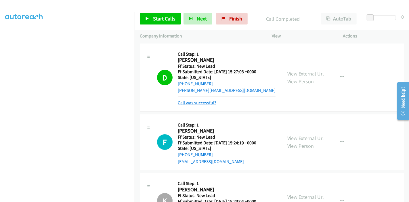
click at [211, 102] on link "Call was successful?" at bounding box center [197, 102] width 39 height 5
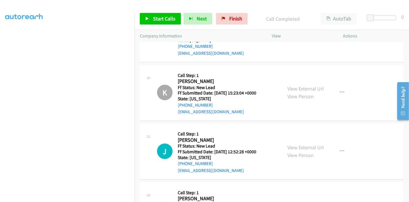
scroll to position [32, 0]
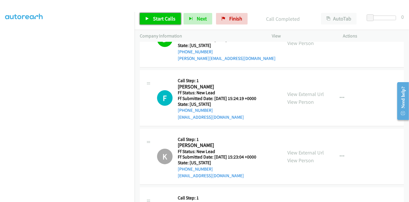
click at [161, 16] on span "Start Calls" at bounding box center [164, 18] width 22 height 7
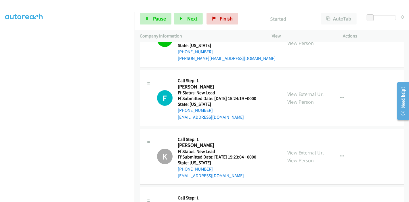
scroll to position [0, 0]
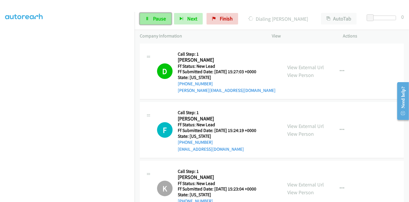
click at [157, 18] on span "Pause" at bounding box center [159, 18] width 13 height 7
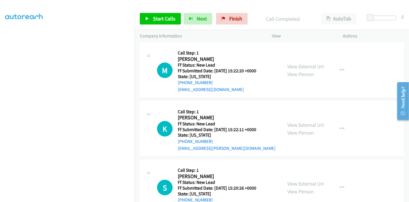
scroll to position [237, 0]
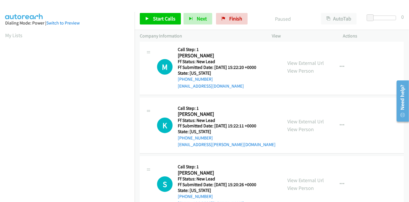
scroll to position [50, 0]
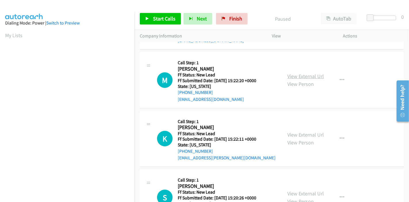
click at [294, 76] on link "View External Url" at bounding box center [306, 76] width 37 height 7
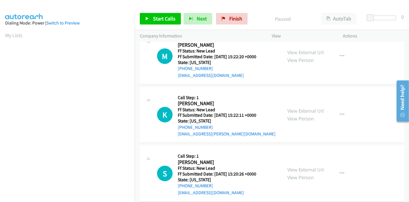
scroll to position [82, 0]
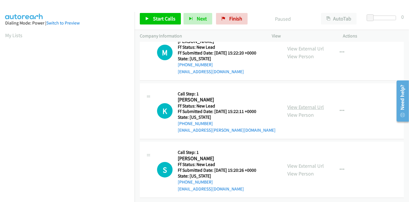
click at [310, 104] on link "View External Url" at bounding box center [306, 107] width 37 height 7
click at [297, 162] on link "View External Url" at bounding box center [306, 165] width 37 height 7
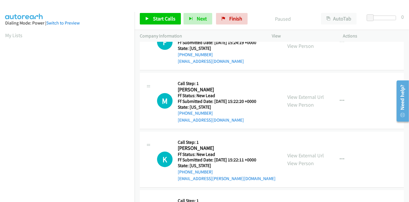
scroll to position [0, 0]
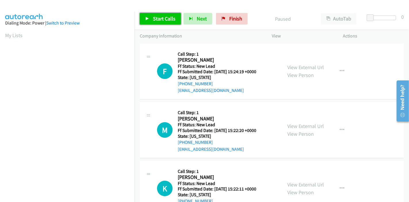
click at [161, 17] on span "Start Calls" at bounding box center [164, 18] width 22 height 7
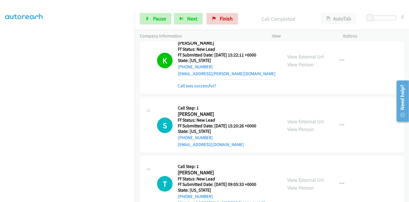
scroll to position [134, 0]
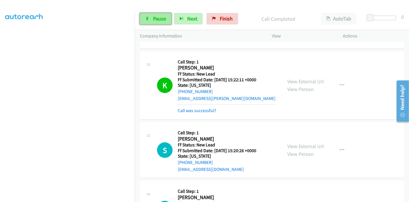
click at [155, 17] on span "Pause" at bounding box center [159, 18] width 13 height 7
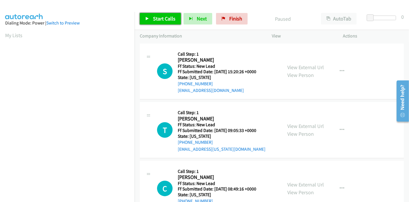
click at [151, 20] on link "Start Calls" at bounding box center [160, 19] width 41 height 12
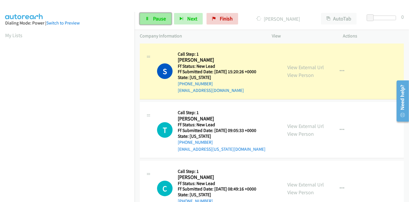
click at [153, 18] on span "Pause" at bounding box center [159, 18] width 13 height 7
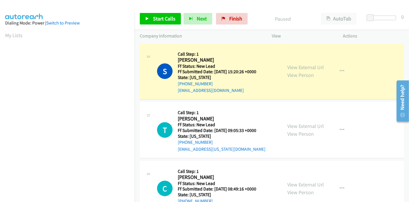
scroll to position [121, 0]
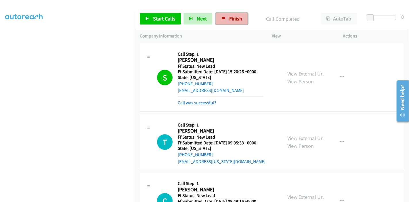
click at [237, 15] on link "Finish" at bounding box center [232, 19] width 32 height 12
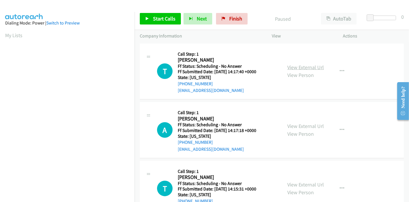
click at [315, 66] on link "View External Url" at bounding box center [306, 67] width 37 height 7
click at [307, 124] on link "View External Url" at bounding box center [306, 126] width 37 height 7
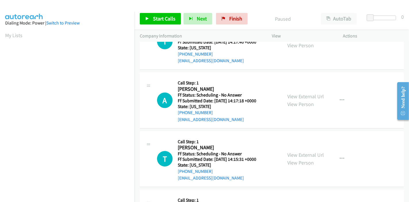
scroll to position [64, 0]
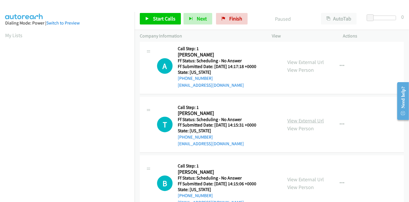
click at [304, 119] on link "View External Url" at bounding box center [306, 120] width 37 height 7
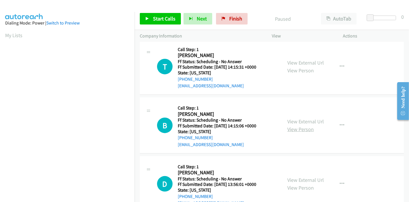
scroll to position [128, 0]
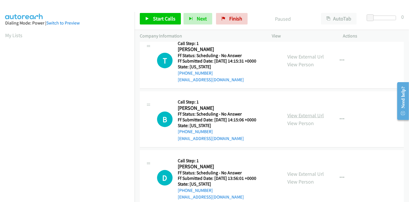
click at [304, 116] on link "View External Url" at bounding box center [306, 115] width 37 height 7
click at [296, 171] on link "View External Url" at bounding box center [306, 173] width 37 height 7
click at [169, 14] on link "Start Calls" at bounding box center [160, 19] width 41 height 12
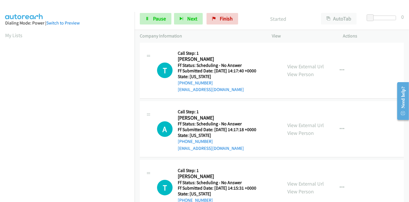
scroll to position [0, 0]
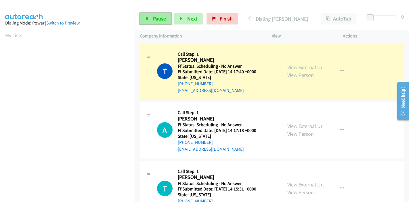
click at [152, 17] on link "Pause" at bounding box center [156, 19] width 32 height 12
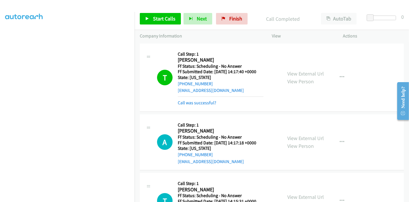
scroll to position [26, 0]
click at [193, 105] on link "Call was successful?" at bounding box center [197, 102] width 39 height 5
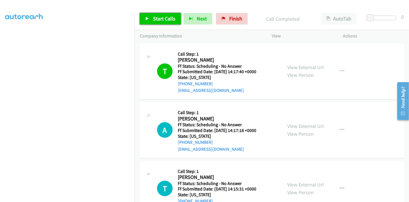
click at [160, 22] on link "Start Calls" at bounding box center [160, 19] width 41 height 12
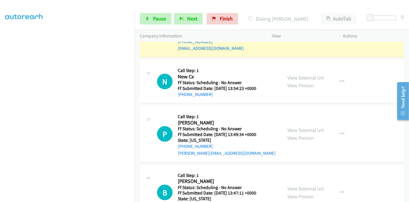
scroll to position [320, 0]
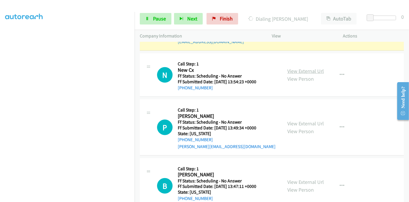
click at [305, 70] on link "View External Url" at bounding box center [306, 71] width 37 height 7
click at [297, 122] on link "View External Url" at bounding box center [306, 123] width 37 height 7
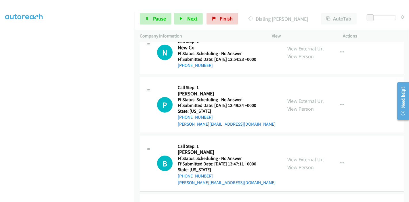
scroll to position [352, 0]
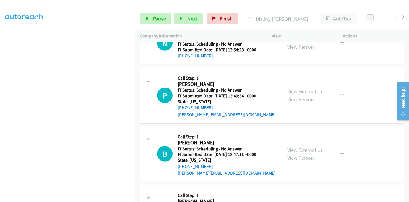
click at [302, 148] on link "View External Url" at bounding box center [306, 149] width 37 height 7
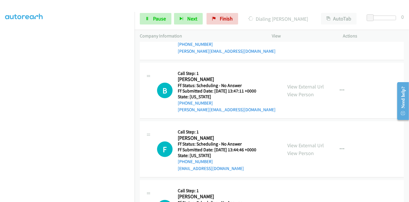
scroll to position [416, 0]
click at [305, 146] on link "View External Url" at bounding box center [306, 144] width 37 height 7
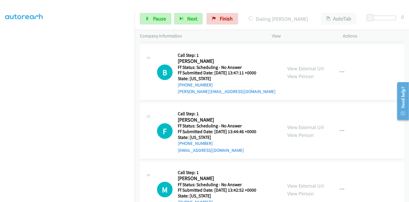
scroll to position [448, 0]
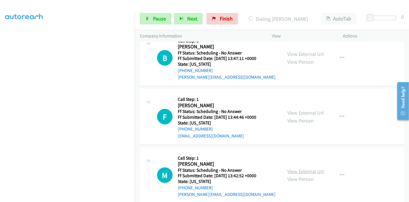
click at [303, 169] on link "View External Url" at bounding box center [306, 171] width 37 height 7
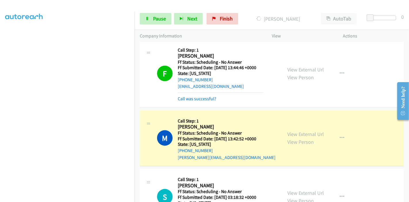
scroll to position [556, 0]
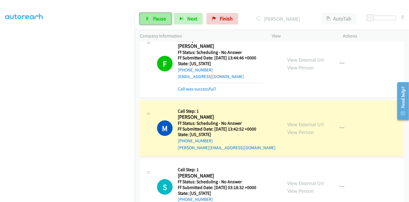
click at [153, 16] on span "Pause" at bounding box center [159, 18] width 13 height 7
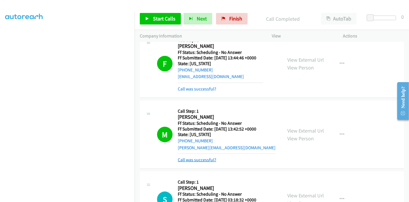
click at [210, 160] on link "Call was successful?" at bounding box center [197, 159] width 39 height 5
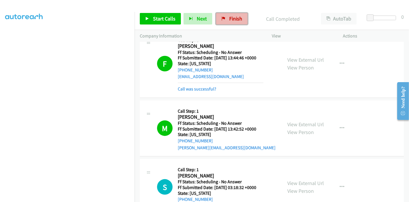
click at [232, 18] on span "Finish" at bounding box center [235, 18] width 13 height 7
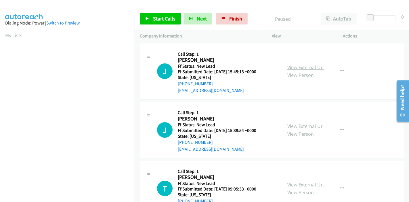
click at [315, 66] on link "View External Url" at bounding box center [306, 67] width 37 height 7
click at [300, 128] on link "View External Url" at bounding box center [306, 126] width 37 height 7
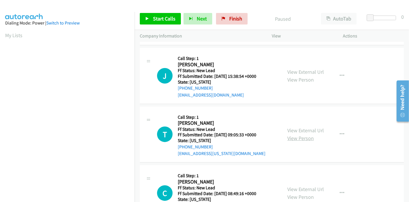
scroll to position [64, 0]
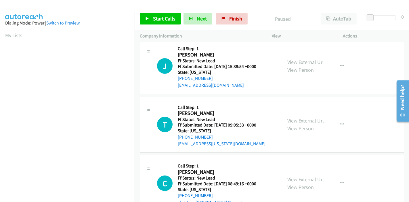
click at [301, 117] on link "View External Url" at bounding box center [306, 120] width 37 height 7
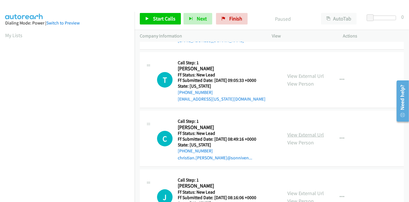
scroll to position [128, 0]
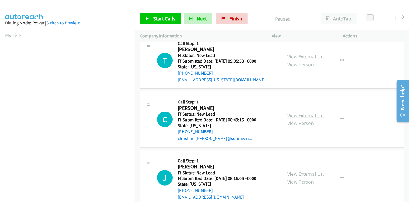
click at [307, 117] on link "View External Url" at bounding box center [306, 115] width 37 height 7
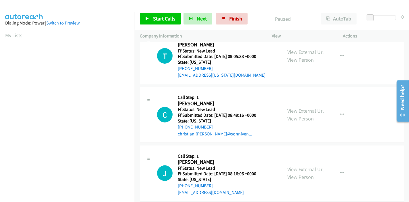
scroll to position [140, 0]
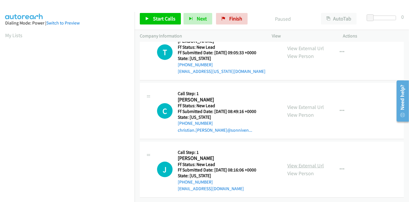
click at [297, 163] on link "View External Url" at bounding box center [306, 165] width 37 height 7
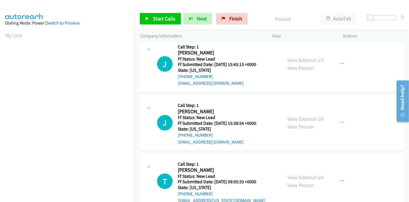
scroll to position [0, 0]
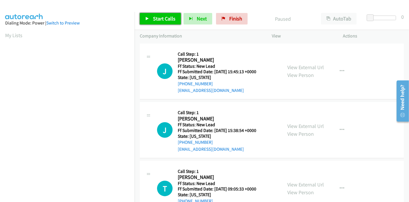
click at [150, 18] on link "Start Calls" at bounding box center [160, 19] width 41 height 12
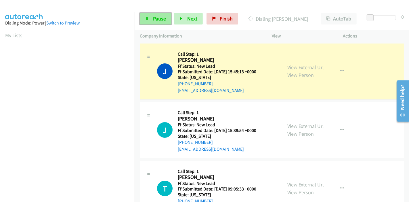
click at [159, 22] on link "Pause" at bounding box center [156, 19] width 32 height 12
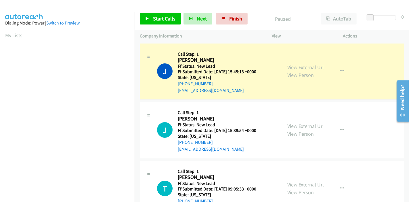
scroll to position [121, 0]
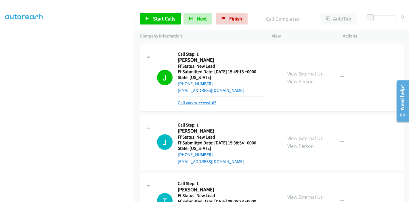
click at [201, 102] on link "Call was successful?" at bounding box center [197, 102] width 39 height 5
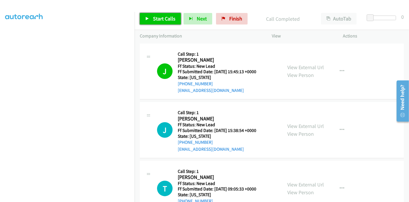
click at [157, 16] on span "Start Calls" at bounding box center [164, 18] width 22 height 7
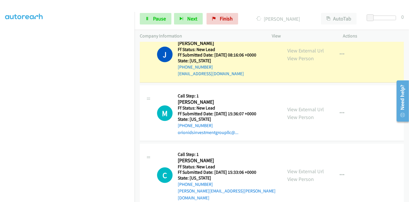
scroll to position [308, 0]
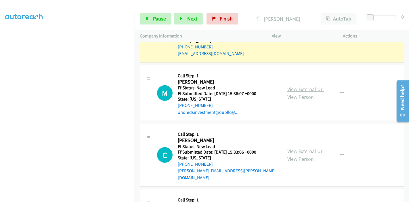
click at [300, 86] on link "View External Url" at bounding box center [306, 89] width 37 height 7
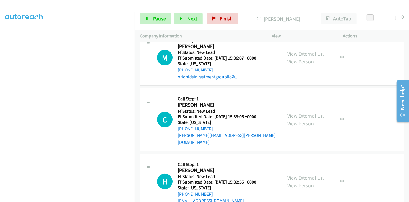
scroll to position [372, 0]
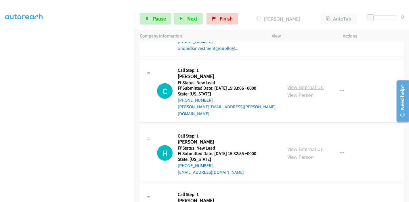
click at [302, 84] on link "View External Url" at bounding box center [306, 87] width 37 height 7
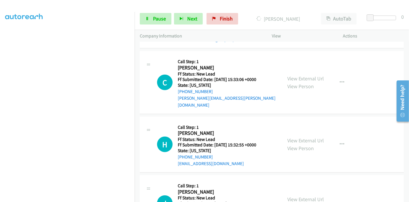
scroll to position [404, 0]
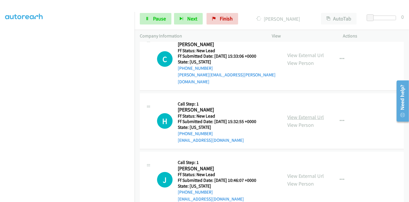
click at [297, 114] on link "View External Url" at bounding box center [306, 117] width 37 height 7
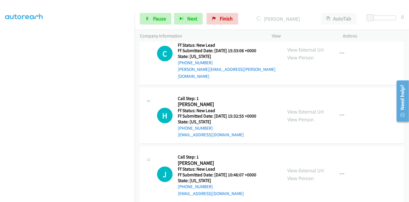
scroll to position [411, 0]
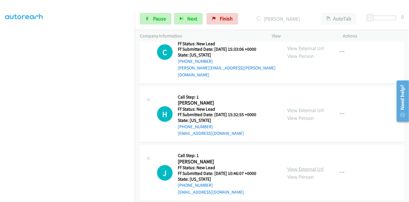
click at [297, 165] on link "View External Url" at bounding box center [306, 168] width 37 height 7
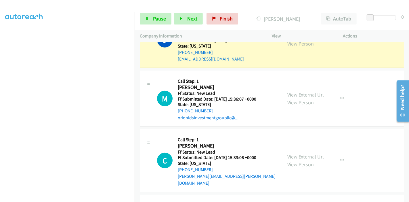
scroll to position [283, 0]
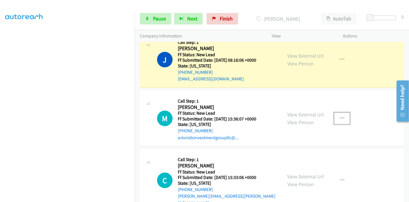
click at [340, 117] on icon "button" at bounding box center [342, 118] width 5 height 5
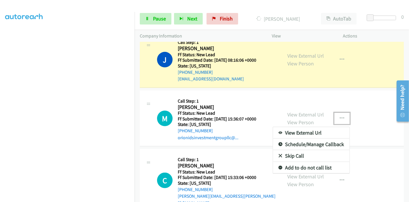
click at [292, 153] on link "Skip Call" at bounding box center [311, 156] width 77 height 12
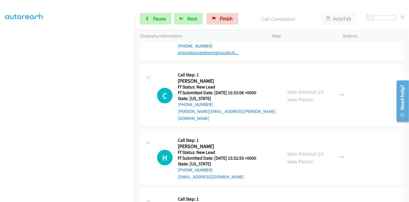
scroll to position [327, 0]
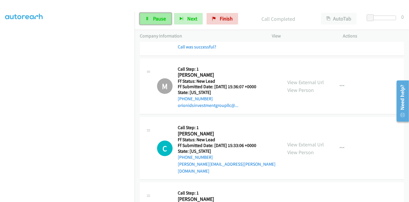
click at [147, 17] on icon at bounding box center [147, 19] width 4 height 4
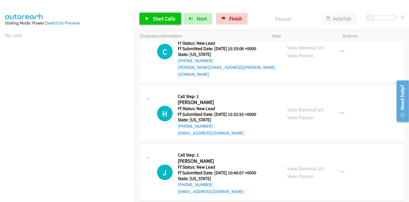
click at [154, 22] on link "Start Calls" at bounding box center [160, 19] width 41 height 12
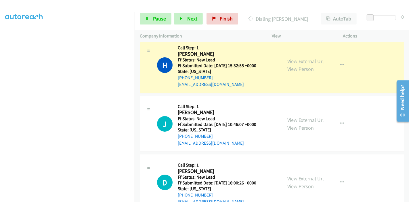
scroll to position [83, 0]
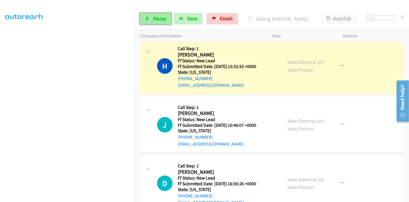
click at [149, 17] on link "Pause" at bounding box center [156, 19] width 32 height 12
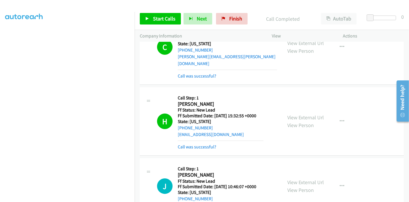
scroll to position [64, 0]
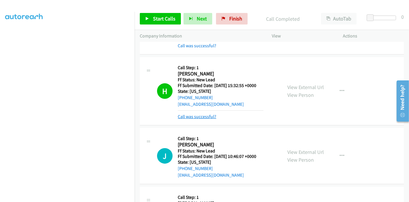
click at [199, 114] on link "Call was successful?" at bounding box center [197, 116] width 39 height 5
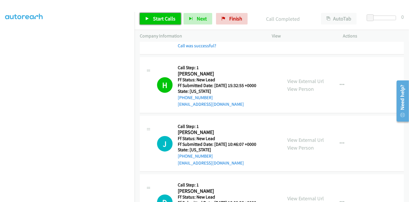
click at [157, 18] on span "Start Calls" at bounding box center [164, 18] width 22 height 7
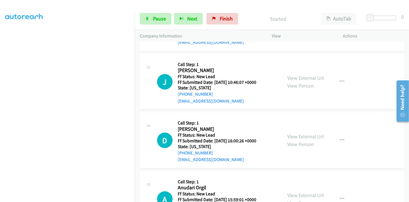
scroll to position [115, 0]
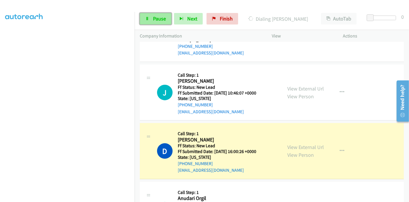
click at [157, 18] on span "Pause" at bounding box center [159, 18] width 13 height 7
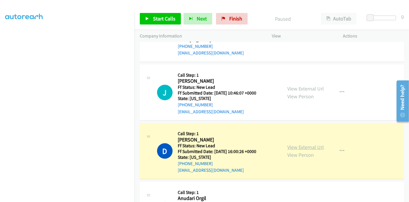
click at [309, 144] on link "View External Url" at bounding box center [306, 147] width 37 height 7
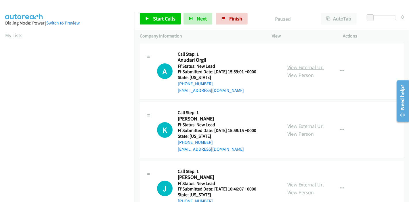
click at [306, 64] on link "View External Url" at bounding box center [306, 67] width 37 height 7
click at [301, 128] on link "View External Url" at bounding box center [306, 126] width 37 height 7
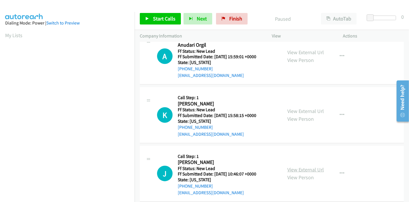
scroll to position [23, 0]
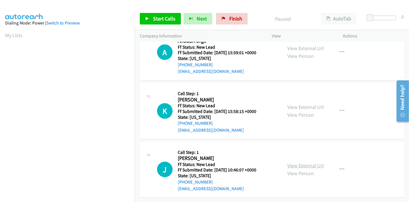
click at [304, 163] on link "View External Url" at bounding box center [306, 165] width 37 height 7
click at [152, 21] on link "Start Calls" at bounding box center [160, 19] width 41 height 12
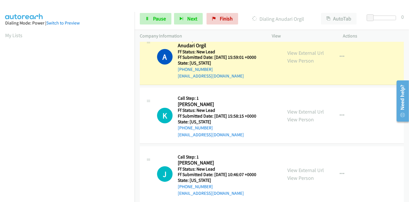
scroll to position [0, 0]
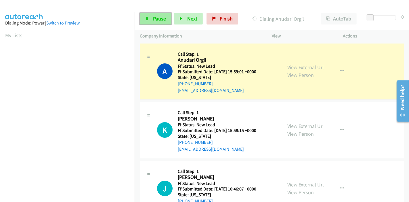
click at [149, 19] on icon at bounding box center [147, 19] width 4 height 4
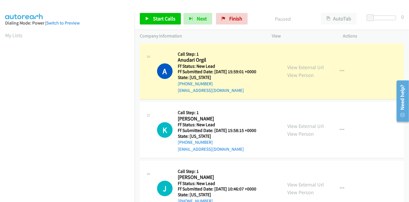
scroll to position [121, 0]
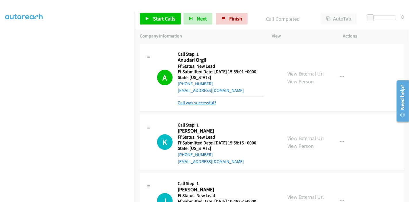
click at [184, 103] on link "Call was successful?" at bounding box center [197, 102] width 39 height 5
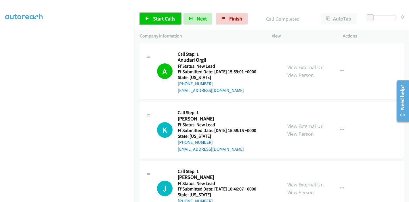
click at [172, 20] on span "Start Calls" at bounding box center [164, 18] width 22 height 7
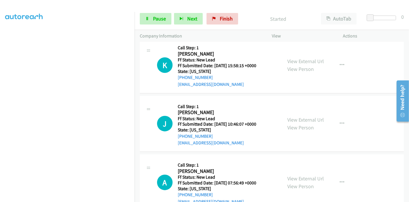
scroll to position [64, 0]
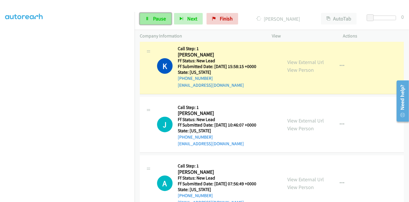
click at [155, 18] on span "Pause" at bounding box center [159, 18] width 13 height 7
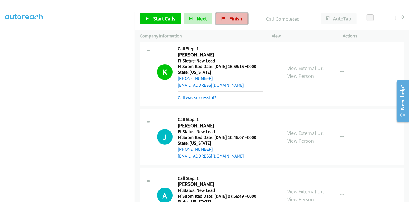
drag, startPoint x: 231, startPoint y: 18, endPoint x: 233, endPoint y: 20, distance: 3.3
click at [231, 18] on span "Finish" at bounding box center [235, 18] width 13 height 7
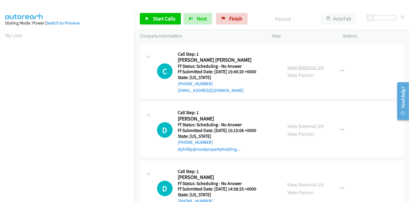
click at [307, 66] on link "View External Url" at bounding box center [306, 67] width 37 height 7
click at [308, 123] on link "View External Url" at bounding box center [306, 126] width 37 height 7
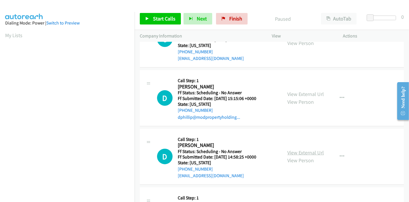
click at [299, 152] on link "View External Url" at bounding box center [306, 152] width 37 height 7
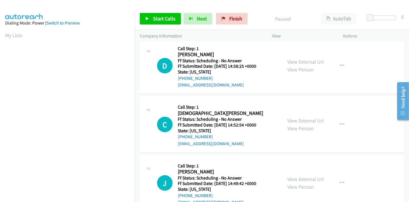
scroll to position [160, 0]
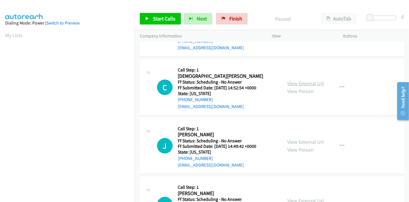
click at [305, 83] on link "View External Url" at bounding box center [306, 83] width 37 height 7
click at [298, 140] on link "View External Url" at bounding box center [306, 141] width 37 height 7
click at [161, 16] on span "Start Calls" at bounding box center [164, 18] width 22 height 7
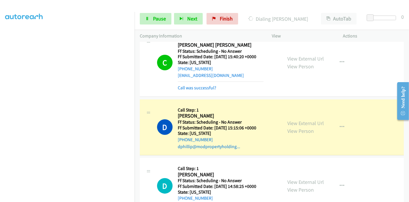
scroll to position [12, 0]
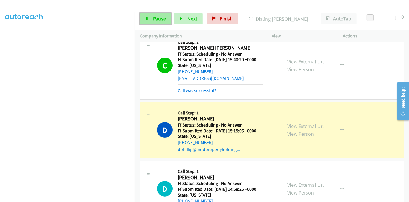
click at [150, 19] on link "Pause" at bounding box center [156, 19] width 32 height 12
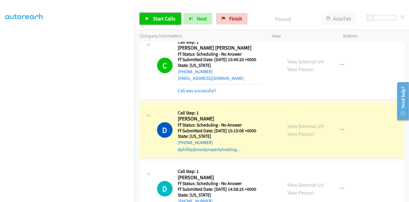
click at [152, 17] on link "Start Calls" at bounding box center [160, 19] width 41 height 12
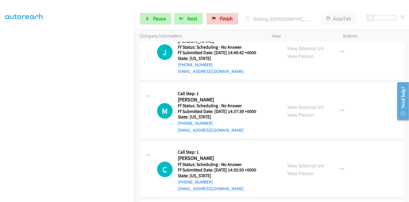
scroll to position [300, 0]
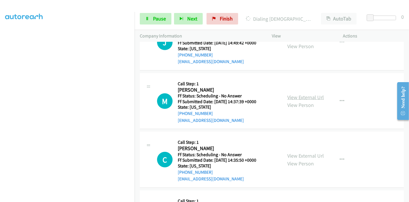
click at [298, 96] on link "View External Url" at bounding box center [306, 97] width 37 height 7
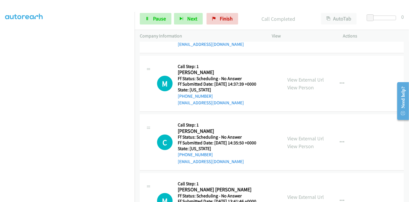
scroll to position [344, 0]
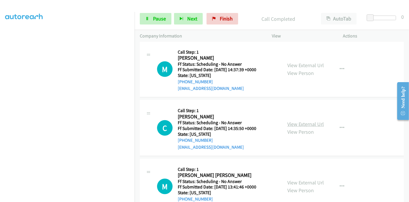
click at [290, 123] on link "View External Url" at bounding box center [306, 124] width 37 height 7
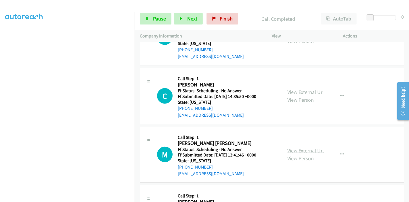
click at [299, 147] on link "View External Url" at bounding box center [306, 150] width 37 height 7
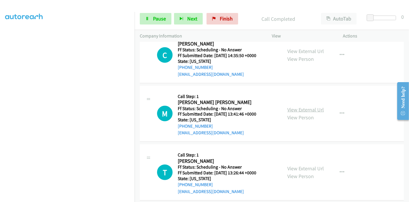
scroll to position [440, 0]
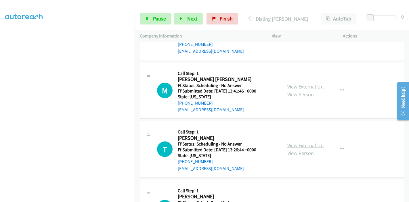
click at [301, 145] on link "View External Url" at bounding box center [306, 145] width 37 height 7
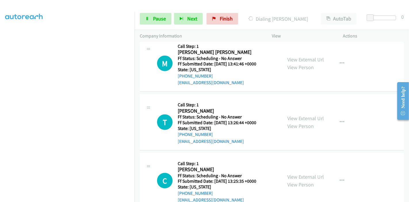
scroll to position [504, 0]
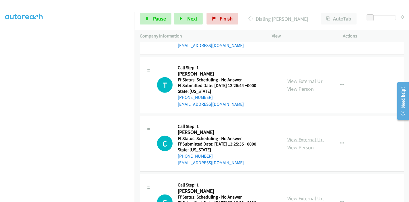
click at [289, 137] on link "View External Url" at bounding box center [306, 139] width 37 height 7
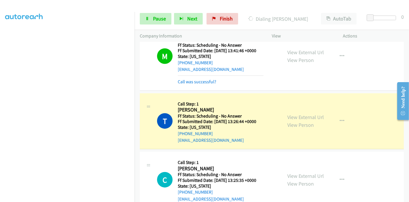
scroll to position [548, 0]
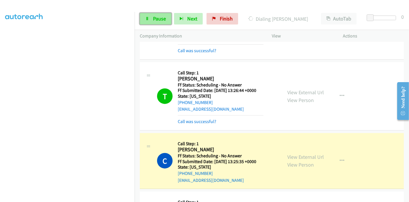
click at [157, 18] on span "Pause" at bounding box center [159, 18] width 13 height 7
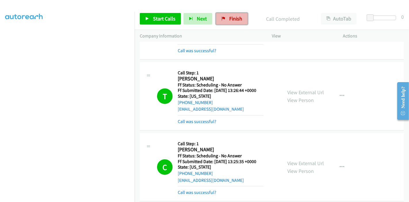
click at [231, 17] on span "Finish" at bounding box center [235, 18] width 13 height 7
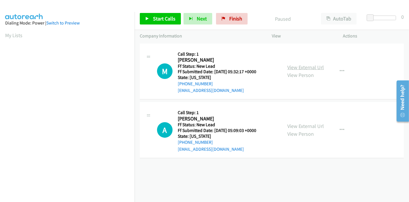
click at [298, 67] on link "View External Url" at bounding box center [306, 67] width 37 height 7
click at [292, 124] on link "View External Url" at bounding box center [306, 126] width 37 height 7
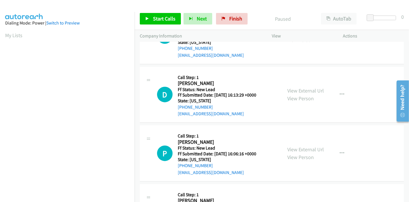
scroll to position [96, 0]
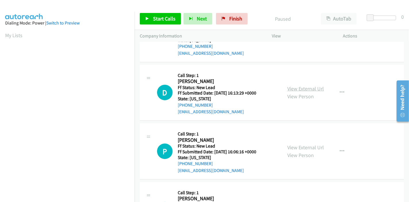
click at [298, 88] on link "View External Url" at bounding box center [306, 88] width 37 height 7
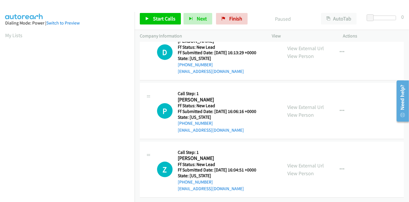
scroll to position [140, 0]
click at [290, 104] on link "View External Url" at bounding box center [306, 107] width 37 height 7
click at [298, 162] on link "View External Url" at bounding box center [306, 165] width 37 height 7
click at [164, 20] on span "Start Calls" at bounding box center [164, 18] width 22 height 7
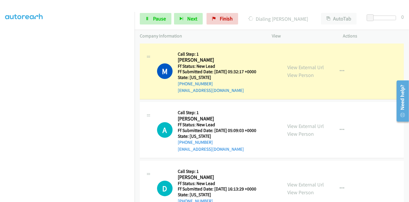
scroll to position [121, 0]
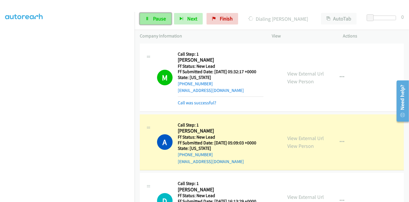
click at [159, 20] on span "Pause" at bounding box center [159, 18] width 13 height 7
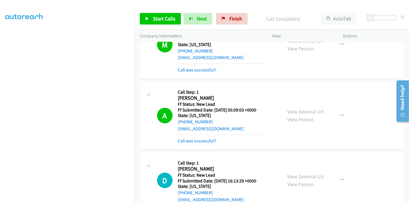
scroll to position [64, 0]
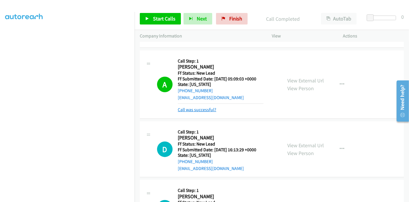
click at [207, 109] on link "Call was successful?" at bounding box center [197, 109] width 39 height 5
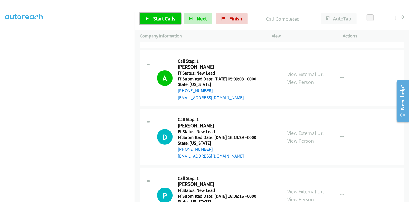
click at [158, 18] on span "Start Calls" at bounding box center [164, 18] width 22 height 7
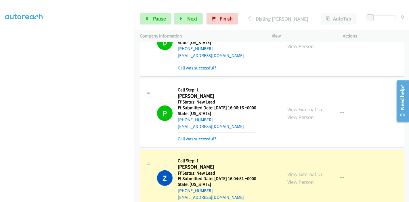
scroll to position [177, 0]
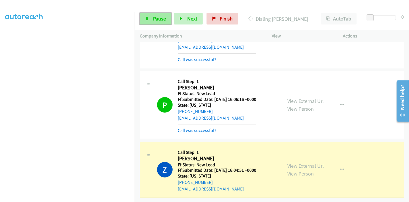
click at [157, 16] on span "Pause" at bounding box center [159, 18] width 13 height 7
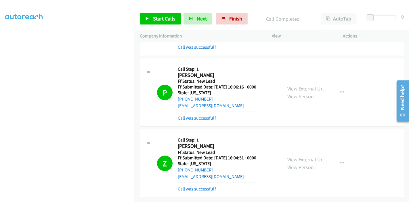
scroll to position [0, 0]
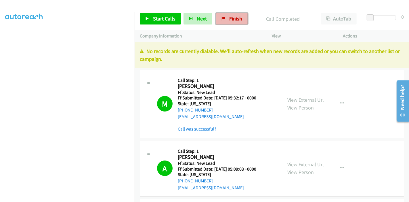
click at [225, 21] on link "Finish" at bounding box center [232, 19] width 32 height 12
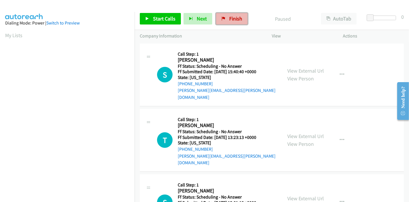
drag, startPoint x: 240, startPoint y: 20, endPoint x: 230, endPoint y: 21, distance: 9.6
click at [240, 20] on span "Finish" at bounding box center [235, 18] width 13 height 7
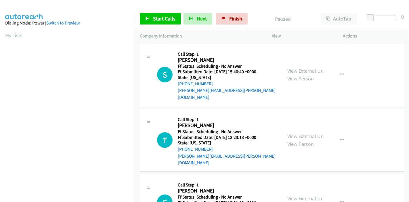
click at [313, 68] on link "View External Url" at bounding box center [306, 70] width 37 height 7
click at [305, 133] on link "View External Url" at bounding box center [306, 136] width 37 height 7
click at [155, 20] on span "Start Calls" at bounding box center [164, 18] width 22 height 7
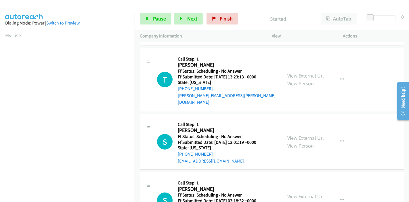
scroll to position [64, 0]
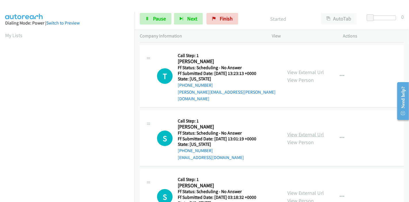
click at [304, 131] on link "View External Url" at bounding box center [306, 134] width 37 height 7
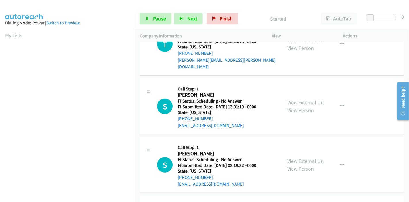
click at [299, 157] on link "View External Url" at bounding box center [306, 160] width 37 height 7
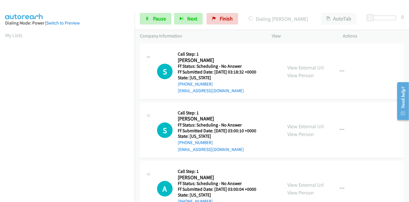
scroll to position [192, 0]
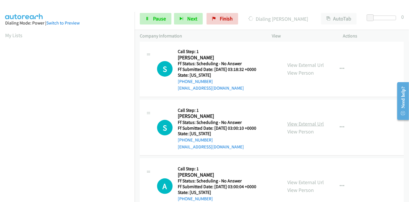
click at [302, 120] on link "View External Url" at bounding box center [306, 123] width 37 height 7
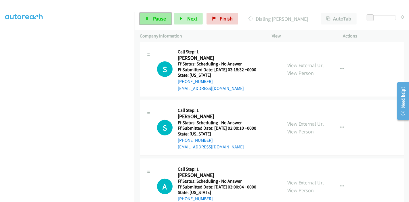
click at [154, 21] on span "Pause" at bounding box center [159, 18] width 13 height 7
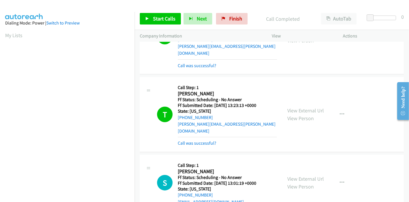
scroll to position [121, 0]
click at [201, 140] on link "Call was successful?" at bounding box center [197, 142] width 39 height 5
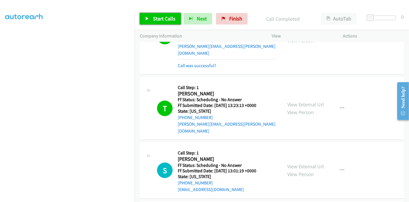
click at [161, 16] on span "Start Calls" at bounding box center [164, 18] width 22 height 7
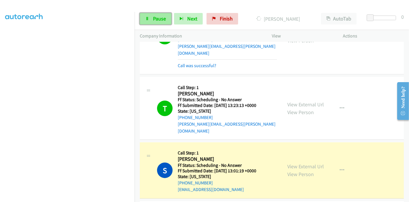
click at [155, 17] on span "Pause" at bounding box center [159, 18] width 13 height 7
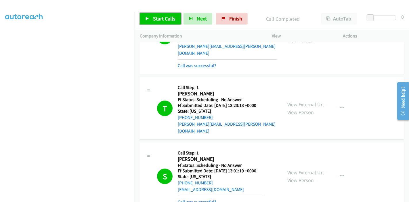
click at [155, 16] on span "Start Calls" at bounding box center [164, 18] width 22 height 7
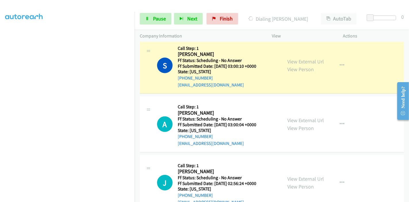
scroll to position [332, 0]
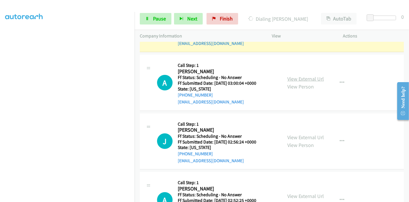
click at [300, 75] on link "View External Url" at bounding box center [306, 78] width 37 height 7
click at [297, 134] on link "View External Url" at bounding box center [306, 137] width 37 height 7
click at [290, 193] on link "View External Url" at bounding box center [306, 196] width 37 height 7
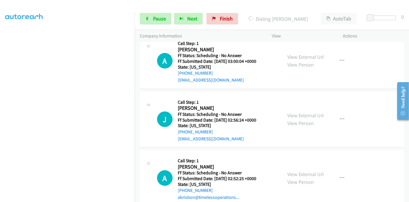
scroll to position [364, 0]
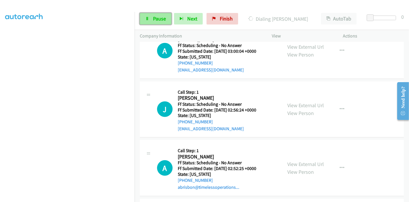
click at [153, 16] on span "Pause" at bounding box center [159, 18] width 13 height 7
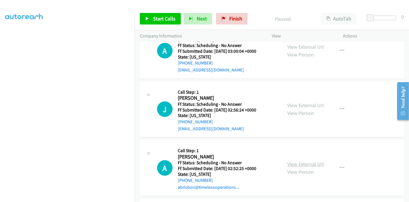
click at [297, 161] on link "View External Url" at bounding box center [306, 164] width 37 height 7
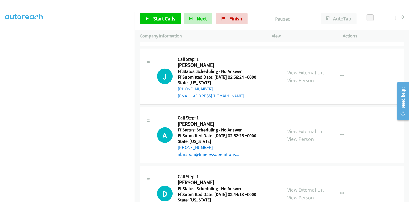
scroll to position [428, 0]
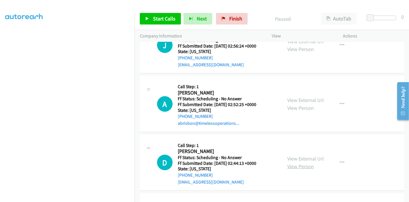
click at [298, 163] on link "View Person" at bounding box center [301, 166] width 26 height 7
click at [307, 155] on link "View External Url" at bounding box center [306, 158] width 37 height 7
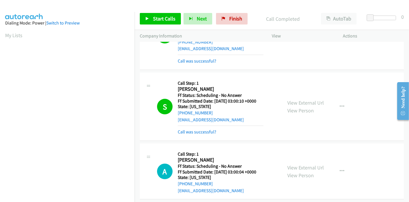
scroll to position [121, 0]
click at [203, 129] on link "Call was successful?" at bounding box center [197, 131] width 39 height 5
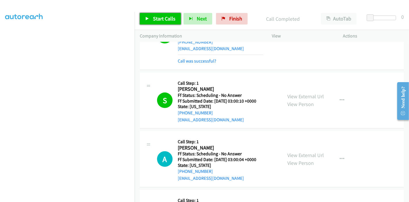
click at [162, 19] on span "Start Calls" at bounding box center [164, 18] width 22 height 7
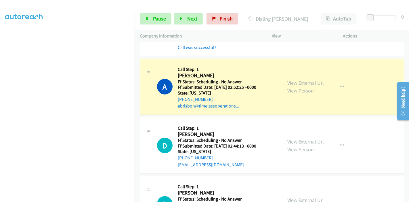
scroll to position [479, 0]
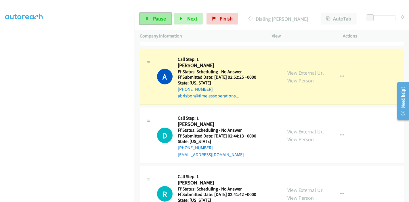
click at [159, 20] on span "Pause" at bounding box center [159, 18] width 13 height 7
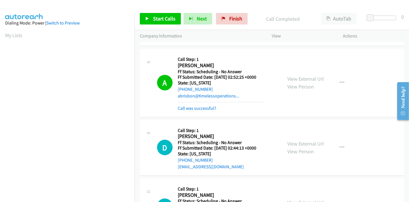
scroll to position [121, 0]
click at [233, 20] on span "Finish" at bounding box center [235, 18] width 13 height 7
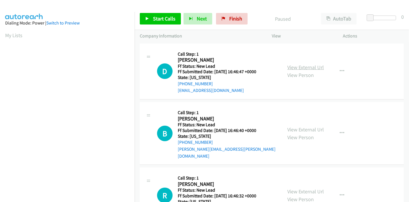
click at [314, 66] on link "View External Url" at bounding box center [306, 67] width 37 height 7
click at [307, 126] on link "View External Url" at bounding box center [306, 129] width 37 height 7
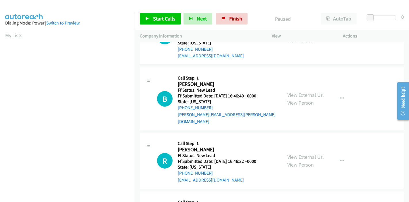
scroll to position [64, 0]
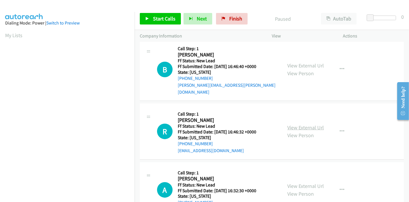
click at [297, 124] on link "View External Url" at bounding box center [306, 127] width 37 height 7
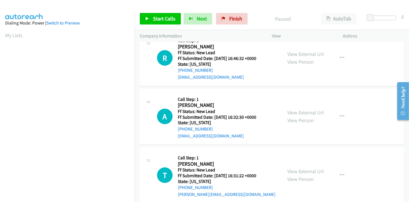
scroll to position [140, 0]
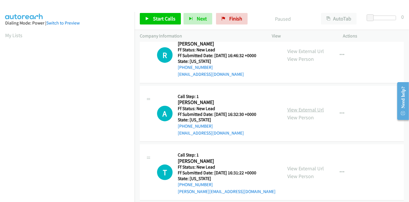
click at [297, 106] on link "View External Url" at bounding box center [306, 109] width 37 height 7
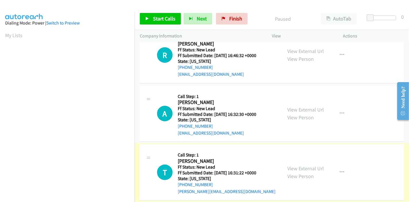
click at [297, 165] on link "View External Url" at bounding box center [306, 168] width 37 height 7
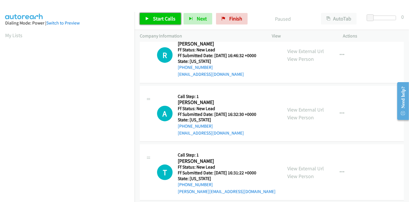
click at [148, 15] on link "Start Calls" at bounding box center [160, 19] width 41 height 12
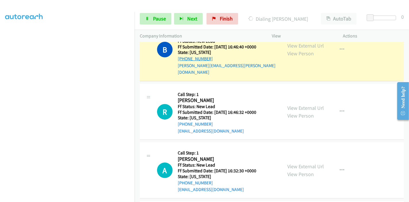
scroll to position [64, 0]
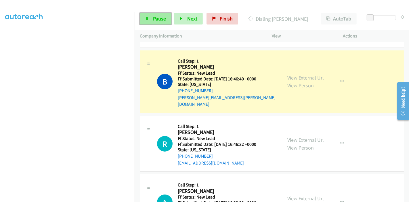
click at [145, 20] on link "Pause" at bounding box center [156, 19] width 32 height 12
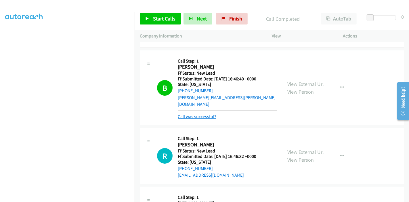
click at [205, 114] on link "Call was successful?" at bounding box center [197, 116] width 39 height 5
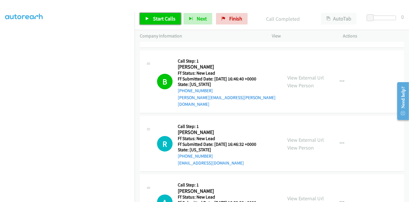
click at [157, 18] on span "Start Calls" at bounding box center [164, 18] width 22 height 7
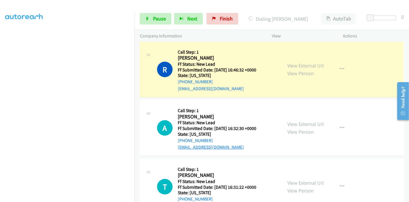
scroll to position [152, 0]
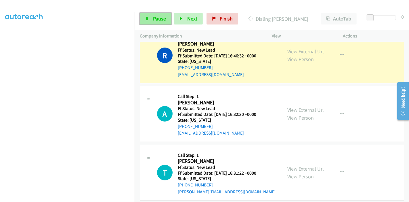
click at [155, 18] on span "Pause" at bounding box center [159, 18] width 13 height 7
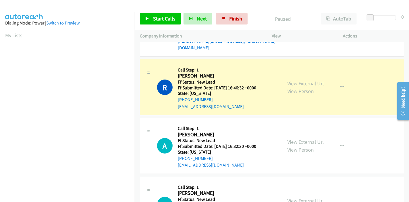
scroll to position [121, 0]
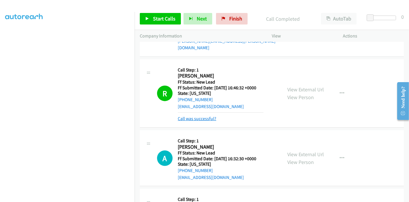
click at [197, 116] on link "Call was successful?" at bounding box center [197, 118] width 39 height 5
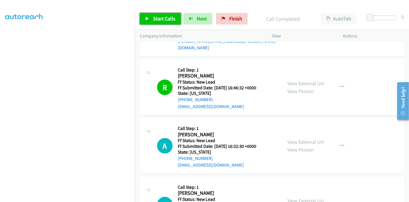
click at [160, 18] on span "Start Calls" at bounding box center [164, 18] width 22 height 7
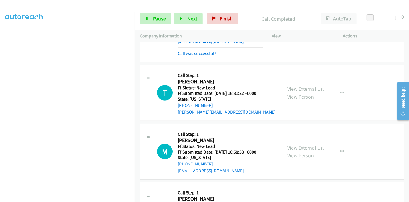
scroll to position [276, 0]
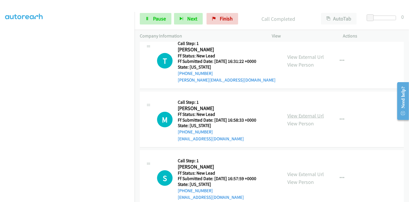
click at [297, 112] on link "View External Url" at bounding box center [306, 115] width 37 height 7
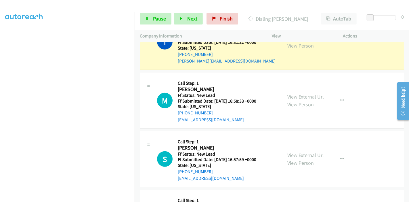
scroll to position [308, 0]
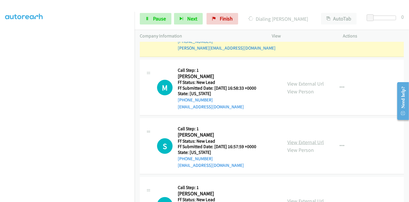
click at [290, 139] on link "View External Url" at bounding box center [306, 142] width 37 height 7
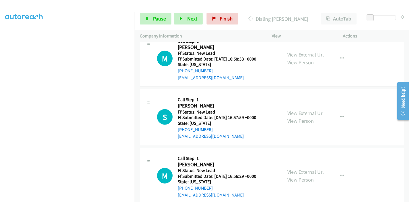
scroll to position [340, 0]
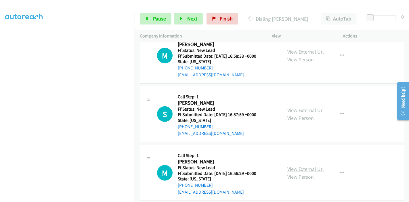
click at [292, 165] on link "View External Url" at bounding box center [306, 168] width 37 height 7
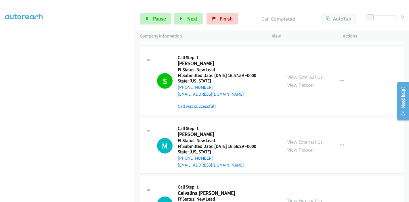
scroll to position [391, 0]
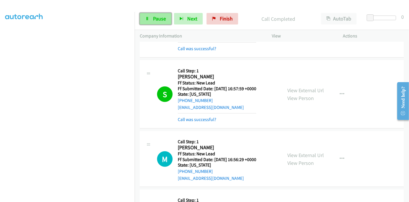
click at [159, 18] on span "Pause" at bounding box center [159, 18] width 13 height 7
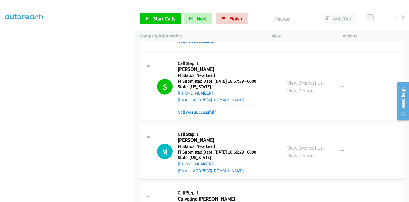
scroll to position [392, 0]
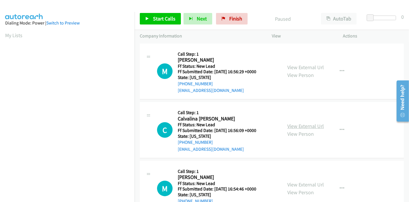
click at [307, 124] on link "View External Url" at bounding box center [306, 126] width 37 height 7
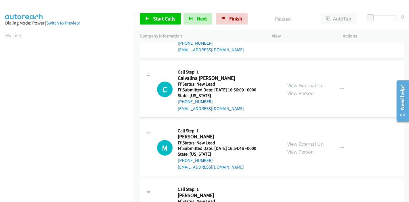
scroll to position [64, 0]
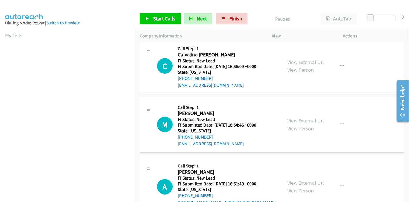
click at [301, 121] on link "View External Url" at bounding box center [306, 120] width 37 height 7
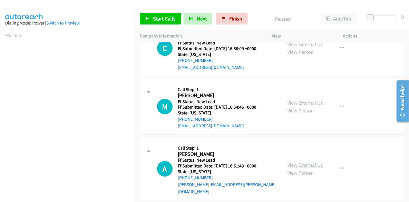
click at [301, 161] on link "View External Url" at bounding box center [306, 164] width 37 height 7
click at [151, 18] on link "Start Calls" at bounding box center [160, 19] width 41 height 12
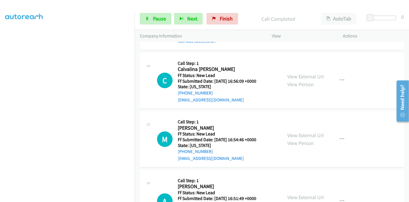
scroll to position [64, 0]
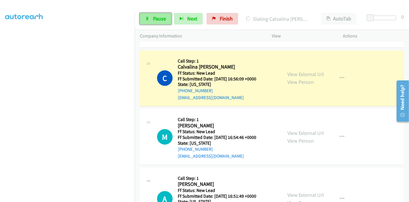
click at [157, 16] on span "Pause" at bounding box center [159, 18] width 13 height 7
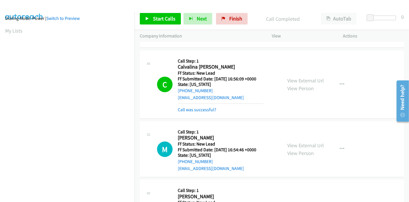
scroll to position [0, 0]
click at [201, 109] on link "Call was successful?" at bounding box center [197, 109] width 39 height 5
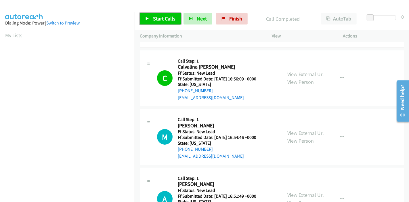
click at [163, 20] on span "Start Calls" at bounding box center [164, 18] width 22 height 7
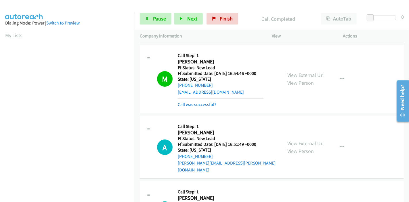
scroll to position [121, 0]
click at [161, 18] on span "Pause" at bounding box center [159, 18] width 13 height 7
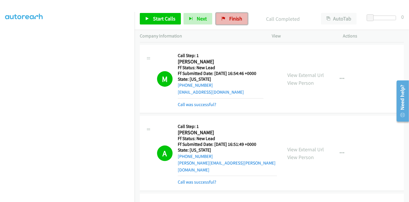
click at [225, 18] on link "Finish" at bounding box center [232, 19] width 32 height 12
